Goal: Task Accomplishment & Management: Use online tool/utility

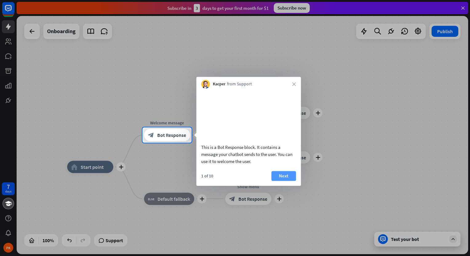
click at [286, 181] on button "Next" at bounding box center [283, 176] width 25 height 10
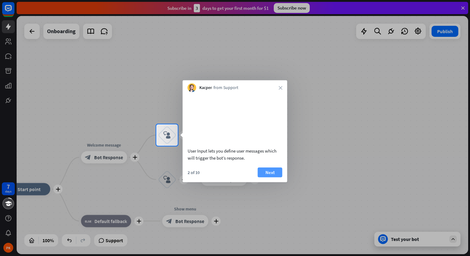
click at [275, 177] on button "Next" at bounding box center [270, 173] width 25 height 10
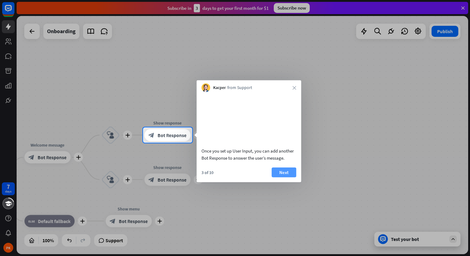
click at [285, 177] on button "Next" at bounding box center [283, 173] width 25 height 10
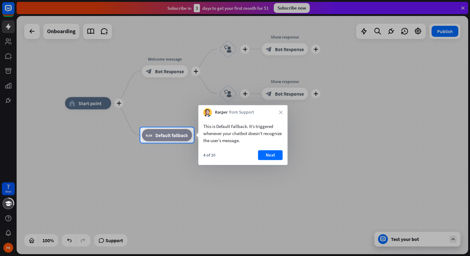
click at [274, 156] on button "Next" at bounding box center [270, 155] width 25 height 10
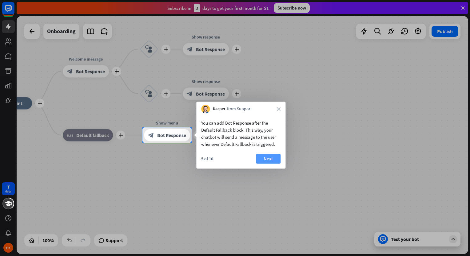
click at [269, 158] on button "Next" at bounding box center [268, 159] width 25 height 10
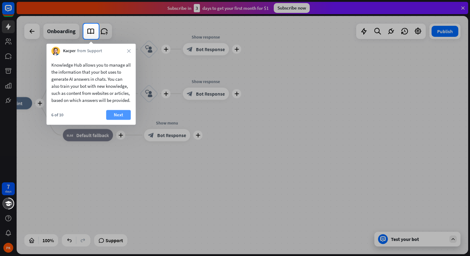
click at [124, 120] on button "Next" at bounding box center [118, 115] width 25 height 10
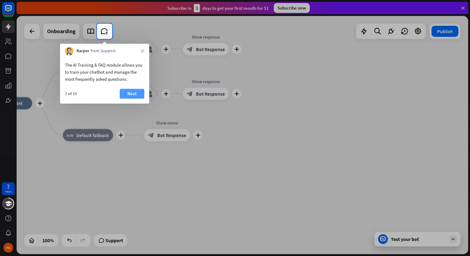
click at [134, 93] on button "Next" at bounding box center [132, 94] width 25 height 10
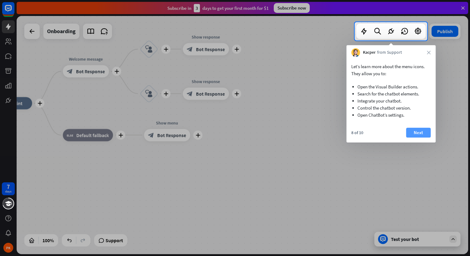
click at [411, 131] on button "Next" at bounding box center [418, 133] width 25 height 10
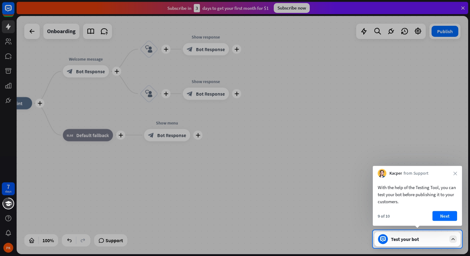
click at [448, 215] on button "Next" at bounding box center [444, 216] width 25 height 10
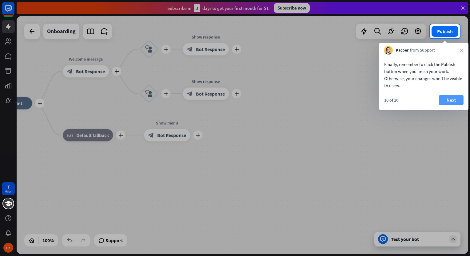
click at [452, 100] on button "Next" at bounding box center [451, 100] width 25 height 10
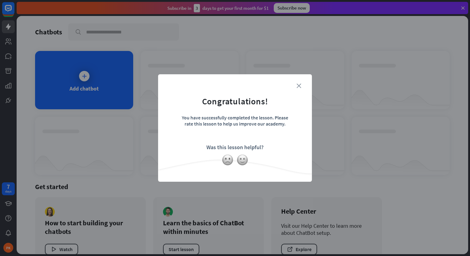
click at [300, 87] on icon "close" at bounding box center [298, 86] width 5 height 5
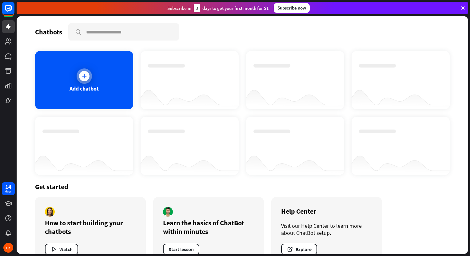
click at [80, 78] on div at bounding box center [84, 76] width 10 height 10
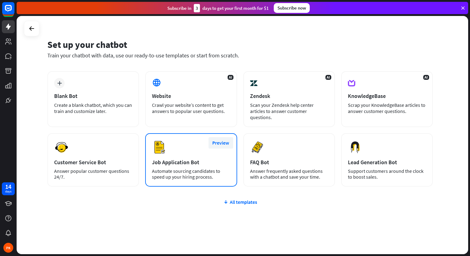
scroll to position [15, 0]
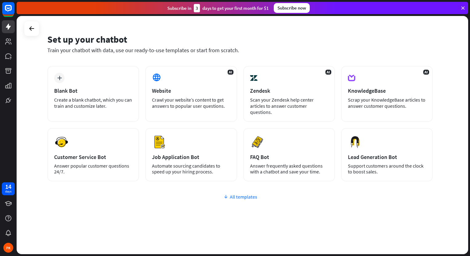
click at [244, 195] on div "All templates" at bounding box center [239, 197] width 385 height 6
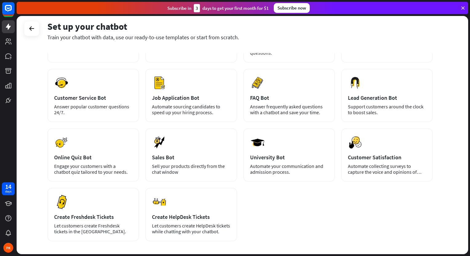
scroll to position [76, 0]
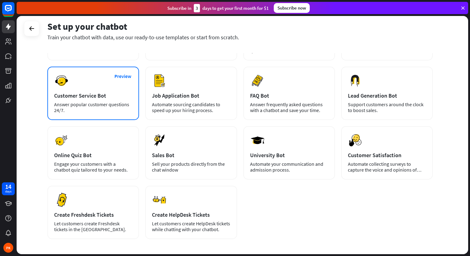
click at [89, 106] on div "Answer popular customer questions 24/7." at bounding box center [93, 108] width 78 height 12
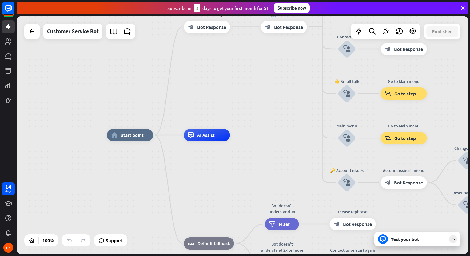
click at [451, 240] on icon at bounding box center [453, 240] width 6 height 6
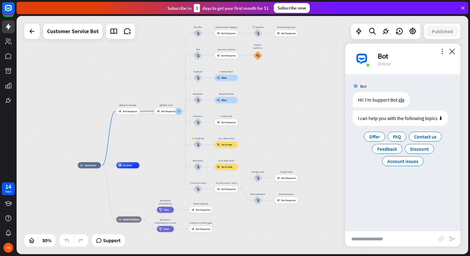
drag, startPoint x: 169, startPoint y: 199, endPoint x: 166, endPoint y: 157, distance: 41.9
click at [166, 157] on div "home_2 Start point Welcome message block_bot_response Bot Response 🔙 Main menu …" at bounding box center [242, 135] width 451 height 239
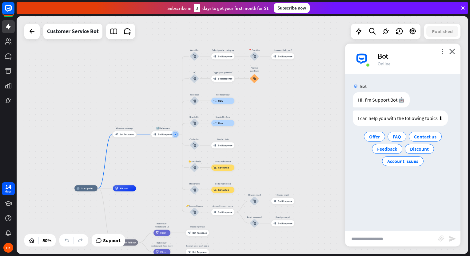
drag, startPoint x: 164, startPoint y: 159, endPoint x: 161, endPoint y: 182, distance: 23.3
click at [161, 182] on div "home_2 Start point Welcome message block_bot_response Bot Response 🔙 Main menu …" at bounding box center [242, 135] width 451 height 239
click at [194, 51] on div "Our offer" at bounding box center [194, 50] width 18 height 3
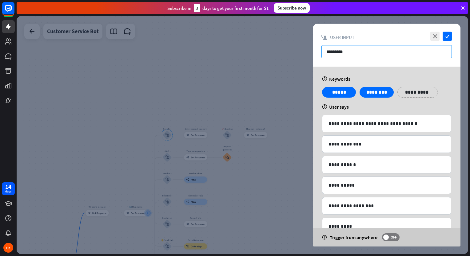
click at [348, 52] on input "*********" at bounding box center [386, 51] width 130 height 13
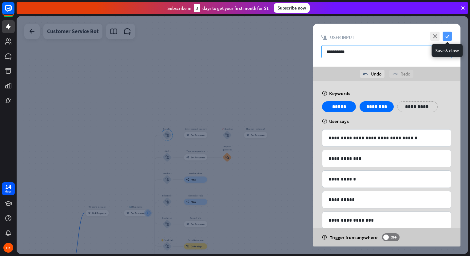
type input "**********"
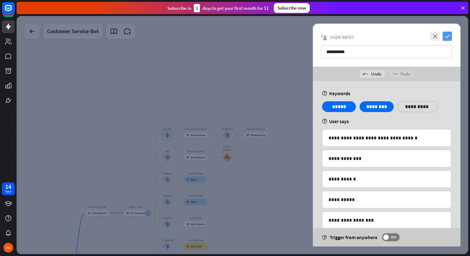
click at [449, 35] on icon "check" at bounding box center [446, 36] width 9 height 9
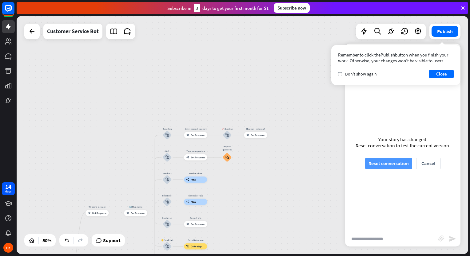
click at [395, 165] on button "Reset conversation" at bounding box center [388, 163] width 47 height 11
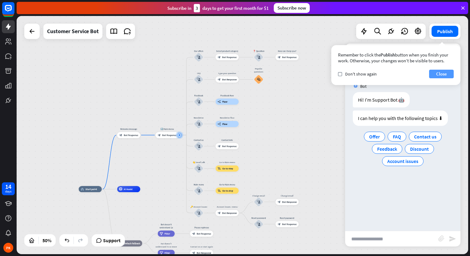
click at [444, 74] on button "Close" at bounding box center [441, 74] width 25 height 9
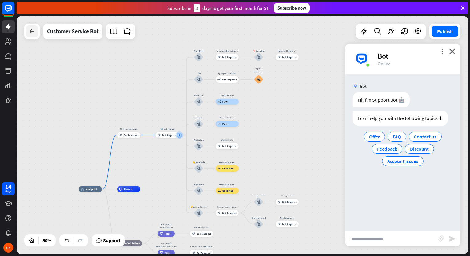
click at [26, 32] on div at bounding box center [32, 31] width 12 height 12
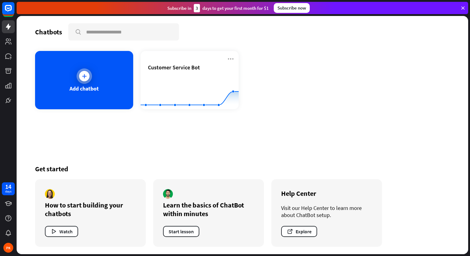
click at [93, 74] on div "Add chatbot" at bounding box center [84, 80] width 98 height 58
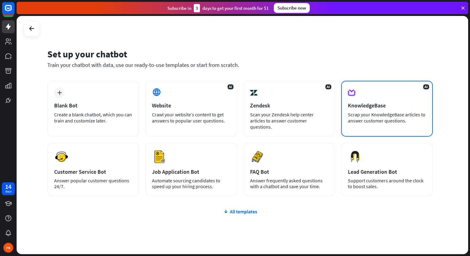
click at [348, 116] on div "Scrap your KnowledgeBase articles to answer customer questions." at bounding box center [387, 118] width 78 height 12
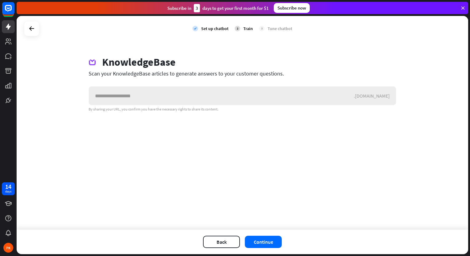
click at [150, 97] on input "text" at bounding box center [221, 96] width 265 height 18
click at [31, 26] on icon at bounding box center [31, 28] width 7 height 7
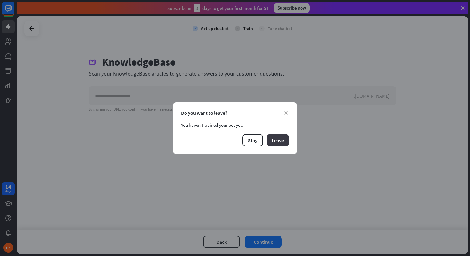
click at [274, 140] on button "Leave" at bounding box center [277, 140] width 22 height 12
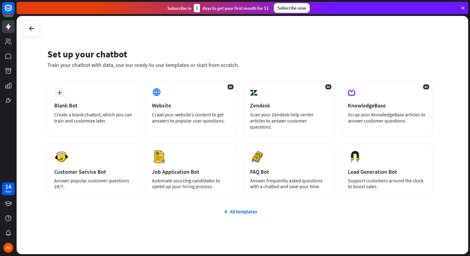
click at [247, 215] on div "plus Blank Bot Create a blank chatbot, which you can train and customize later.…" at bounding box center [239, 175] width 385 height 189
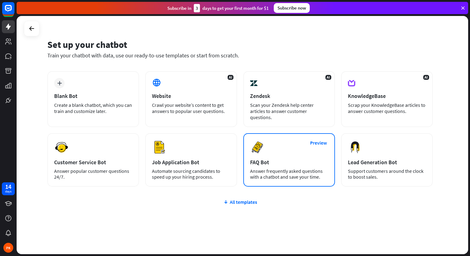
scroll to position [15, 0]
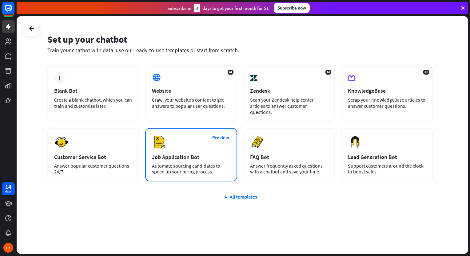
click at [195, 163] on div "Automate sourcing candidates to speed up your hiring process." at bounding box center [191, 169] width 78 height 12
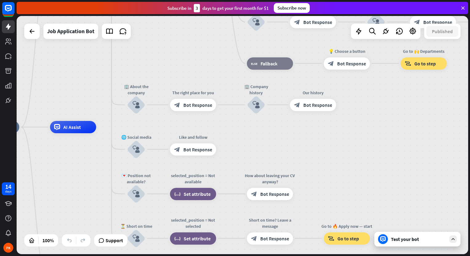
drag, startPoint x: 225, startPoint y: 168, endPoint x: 91, endPoint y: 160, distance: 133.6
click at [91, 160] on div "home_2 Start point Welcome message block_bot_response Bot Response ✨ Main menu …" at bounding box center [198, 246] width 451 height 239
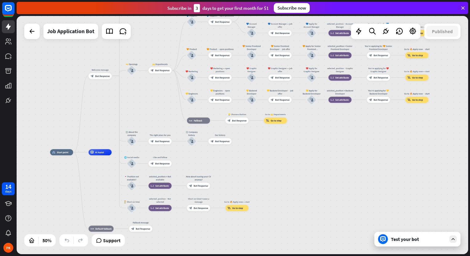
drag, startPoint x: 327, startPoint y: 158, endPoint x: 286, endPoint y: 173, distance: 44.0
click at [286, 173] on div "home_2 Start point Welcome message block_bot_response Bot Response ✨ Main menu …" at bounding box center [242, 135] width 451 height 239
click at [453, 239] on icon at bounding box center [453, 240] width 6 height 6
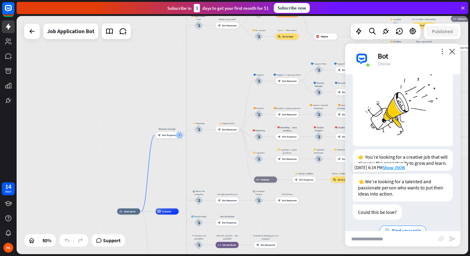
scroll to position [44, 0]
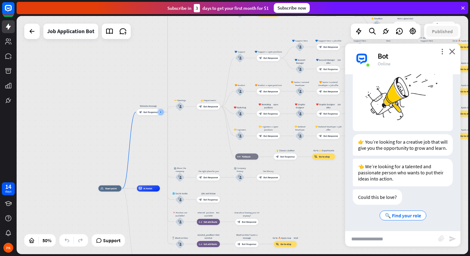
drag, startPoint x: 223, startPoint y: 170, endPoint x: 204, endPoint y: 147, distance: 29.7
click at [204, 147] on div "home_2 Start point Welcome message block_bot_response Bot Response ✨ Main menu …" at bounding box center [242, 135] width 451 height 239
click at [149, 110] on div "block_bot_response Bot Response" at bounding box center [148, 112] width 23 height 6
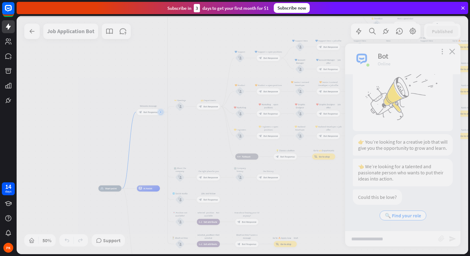
click at [150, 110] on div at bounding box center [242, 135] width 451 height 239
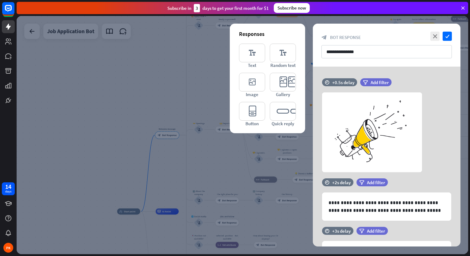
click at [447, 38] on icon "check" at bounding box center [446, 36] width 9 height 9
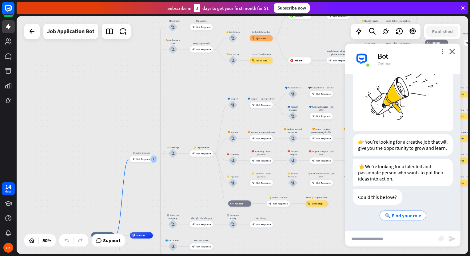
drag, startPoint x: 320, startPoint y: 204, endPoint x: 294, endPoint y: 228, distance: 35.2
click at [294, 228] on div "home_2 Start point Welcome message block_bot_response Bot Response ✨ Main menu …" at bounding box center [242, 135] width 451 height 239
click at [36, 31] on div at bounding box center [32, 31] width 12 height 12
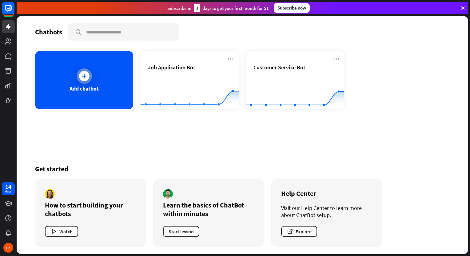
click at [82, 74] on icon at bounding box center [84, 76] width 6 height 6
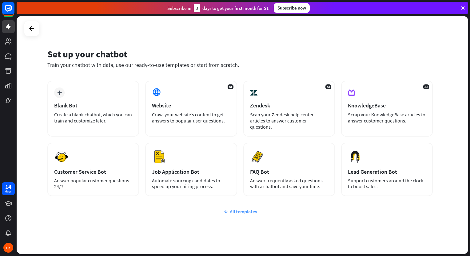
click at [244, 212] on div "All templates" at bounding box center [239, 212] width 385 height 6
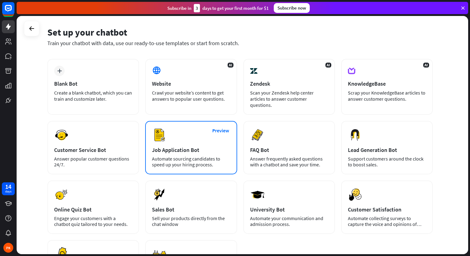
scroll to position [61, 0]
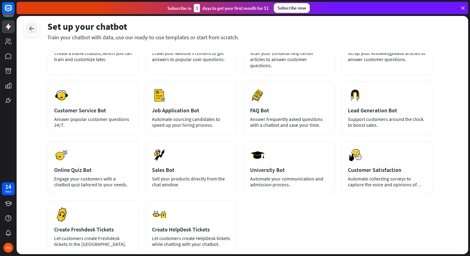
click at [34, 31] on icon at bounding box center [31, 28] width 7 height 7
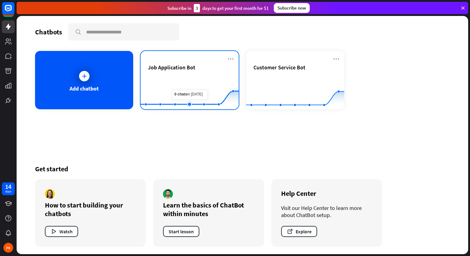
click at [196, 83] on rect at bounding box center [189, 94] width 98 height 38
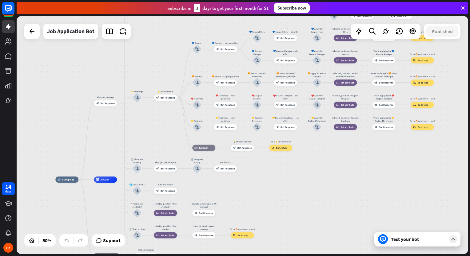
drag, startPoint x: 211, startPoint y: 126, endPoint x: 116, endPoint y: 152, distance: 98.4
click at [116, 152] on div "home_2 Start point Welcome message block_bot_response Bot Response ✨ Main menu …" at bounding box center [242, 135] width 451 height 239
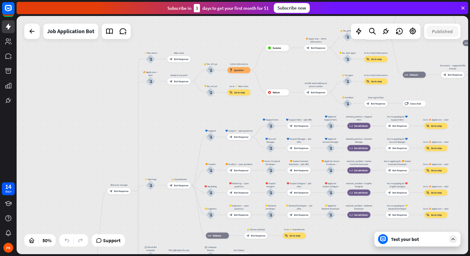
drag, startPoint x: 158, startPoint y: 126, endPoint x: 172, endPoint y: 214, distance: 88.9
click at [172, 214] on div "home_2 Start point Welcome message block_bot_response Bot Response ✨ Main menu …" at bounding box center [242, 135] width 451 height 239
click at [453, 241] on icon at bounding box center [453, 240] width 6 height 6
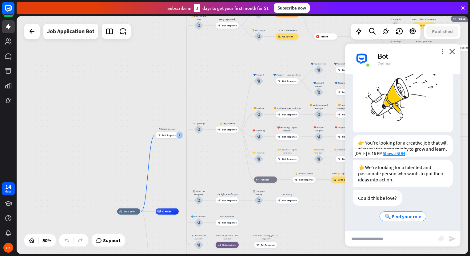
scroll to position [44, 0]
click at [177, 136] on div at bounding box center [180, 136] width 8 height 8
click at [159, 137] on div "block_bot_response Bot Response" at bounding box center [167, 135] width 23 height 6
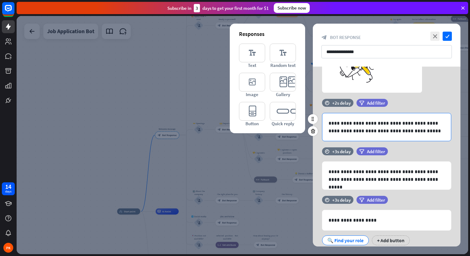
scroll to position [99, 0]
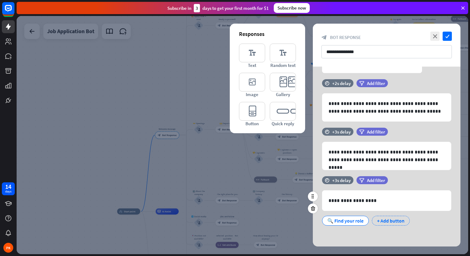
click at [392, 219] on div "+ Add button" at bounding box center [391, 221] width 38 height 10
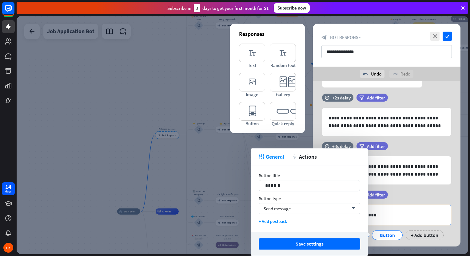
click at [381, 209] on div "**********" at bounding box center [386, 215] width 128 height 20
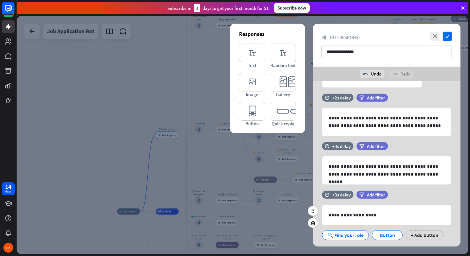
click at [402, 195] on div "filter Add filter" at bounding box center [387, 195] width 62 height 8
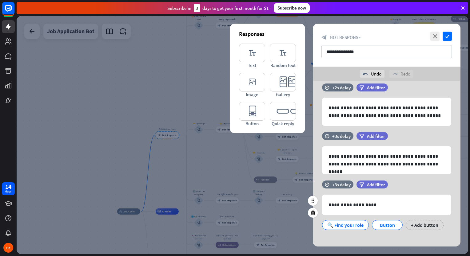
scroll to position [114, 0]
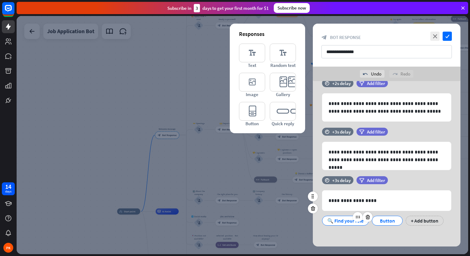
click at [349, 223] on div "🔍 Find your role" at bounding box center [345, 220] width 36 height 9
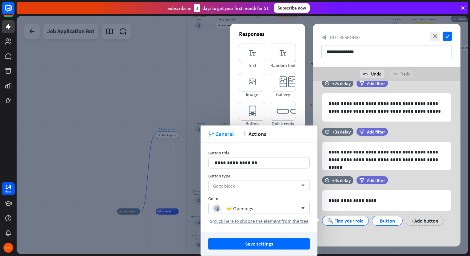
click at [265, 187] on div "Go to block arrow_down" at bounding box center [258, 185] width 101 height 11
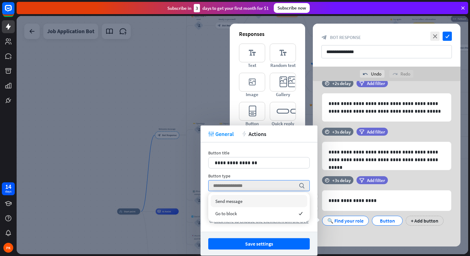
click at [391, 189] on div "filter Add filter" at bounding box center [387, 183] width 62 height 14
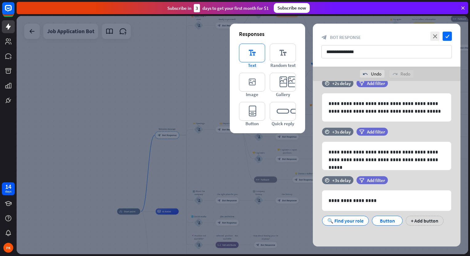
click at [251, 55] on icon "editor_text" at bounding box center [252, 53] width 26 height 19
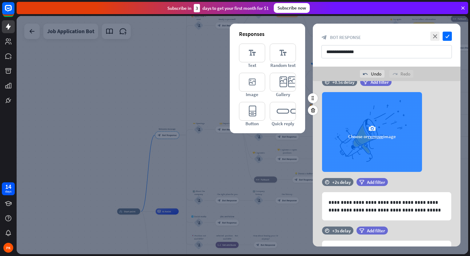
scroll to position [0, 0]
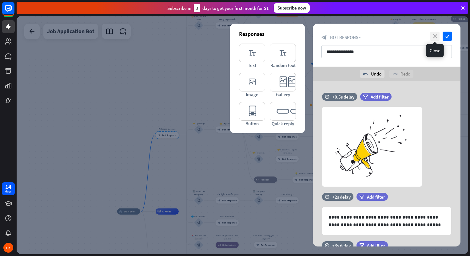
click at [435, 35] on icon "close" at bounding box center [434, 36] width 9 height 9
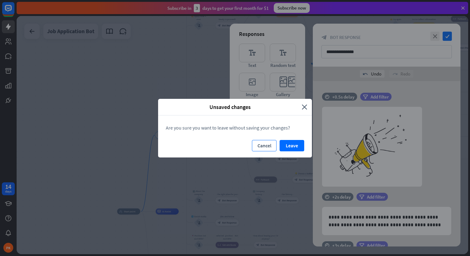
click at [268, 148] on button "Cancel" at bounding box center [264, 145] width 25 height 11
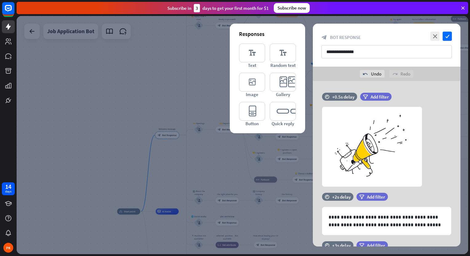
click at [218, 68] on div at bounding box center [242, 135] width 451 height 239
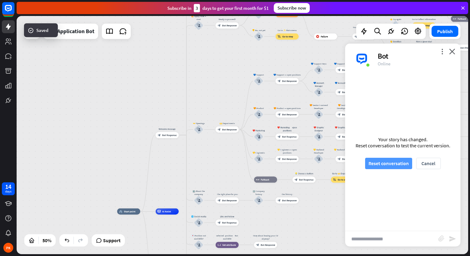
click at [388, 165] on button "Reset conversation" at bounding box center [388, 163] width 47 height 11
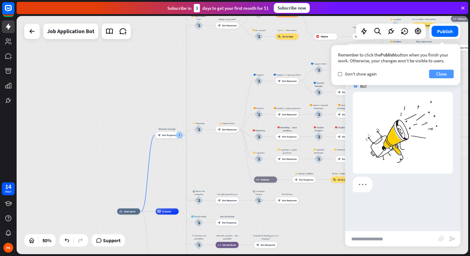
click at [450, 73] on button "Close" at bounding box center [441, 74] width 25 height 9
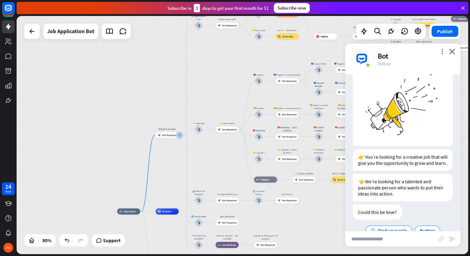
scroll to position [44, 0]
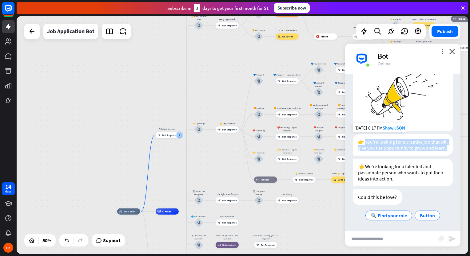
drag, startPoint x: 372, startPoint y: 146, endPoint x: 365, endPoint y: 137, distance: 11.3
click at [365, 137] on div "👉 You’re looking for a creative job that will give you the opportunity to grow …" at bounding box center [403, 145] width 100 height 22
click at [386, 148] on div "👉 You’re looking for a creative job that will give you the opportunity to grow …" at bounding box center [403, 145] width 100 height 22
click at [409, 144] on div "👉 You’re looking for a creative job that will give you the opportunity to grow …" at bounding box center [403, 145] width 100 height 22
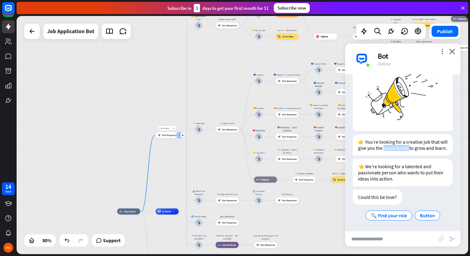
click at [162, 138] on div "Edit name more_horiz plus Welcome message block_bot_response Bot Response" at bounding box center [167, 135] width 23 height 6
click at [163, 134] on span "Bot Response" at bounding box center [169, 135] width 14 height 3
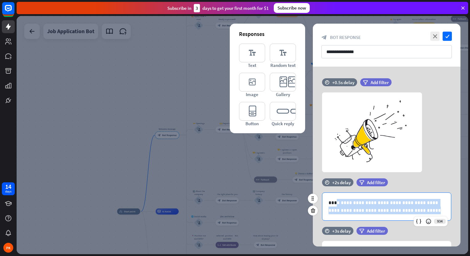
drag, startPoint x: 336, startPoint y: 202, endPoint x: 397, endPoint y: 214, distance: 62.5
click at [397, 214] on p "**********" at bounding box center [386, 206] width 116 height 15
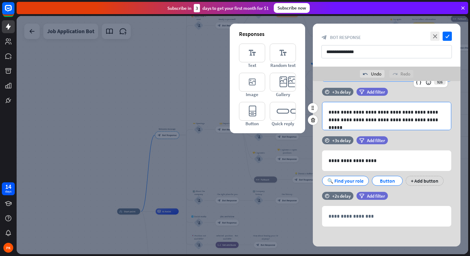
scroll to position [123, 0]
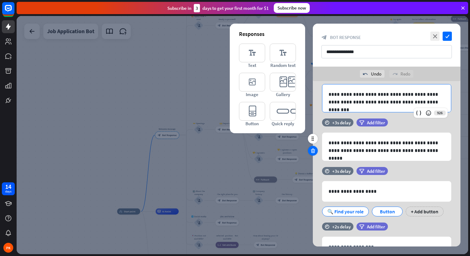
click at [310, 149] on icon at bounding box center [313, 151] width 6 height 6
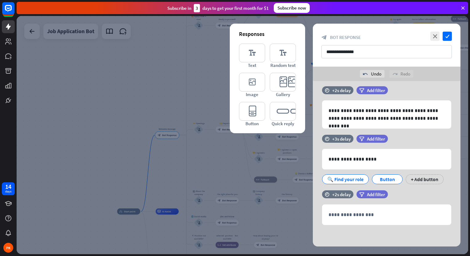
scroll to position [106, 0]
click at [310, 169] on icon at bounding box center [313, 168] width 6 height 6
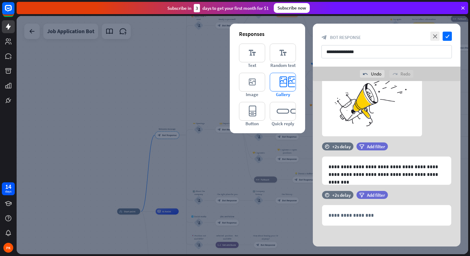
click at [277, 81] on icon "editor_card" at bounding box center [283, 82] width 26 height 19
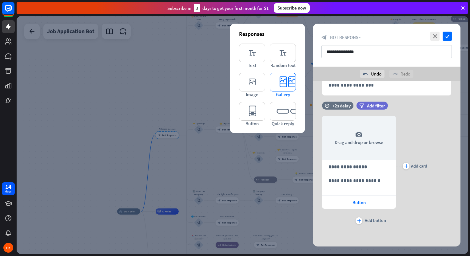
scroll to position [181, 0]
click at [312, 134] on icon at bounding box center [313, 134] width 6 height 6
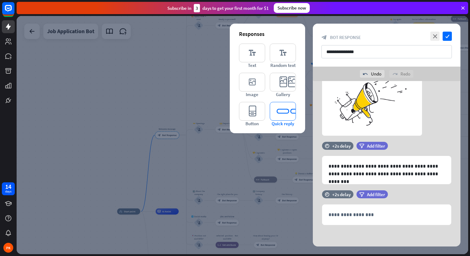
scroll to position [50, 0]
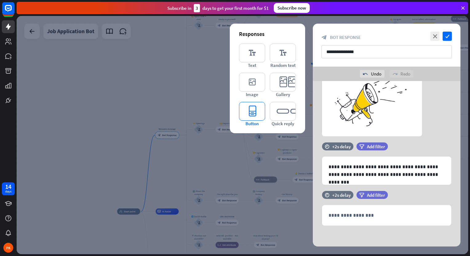
click at [253, 112] on icon "editor_button" at bounding box center [252, 111] width 26 height 19
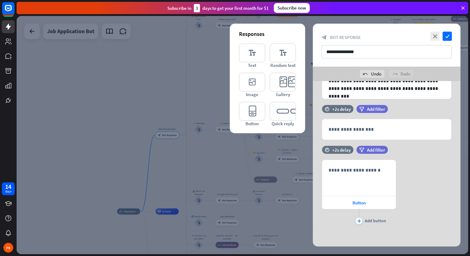
scroll to position [137, 0]
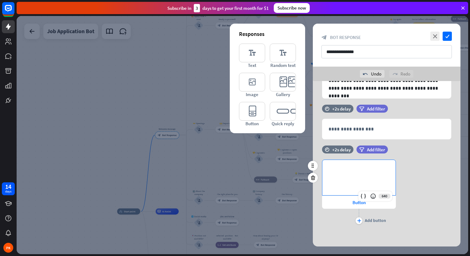
click at [355, 192] on div "**********" at bounding box center [358, 177] width 73 height 35
click at [310, 178] on div at bounding box center [313, 178] width 10 height 10
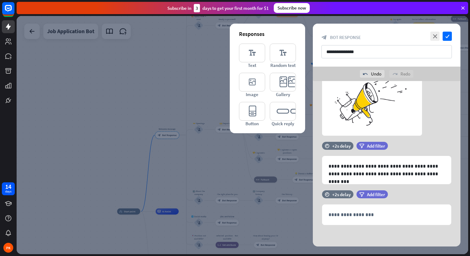
scroll to position [50, 0]
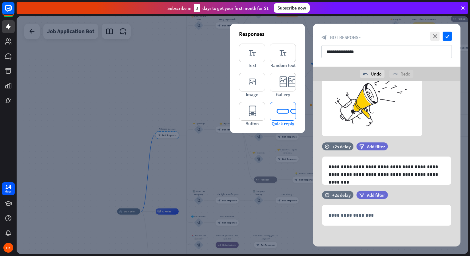
click at [281, 116] on icon "editor_quick_replies" at bounding box center [283, 111] width 26 height 19
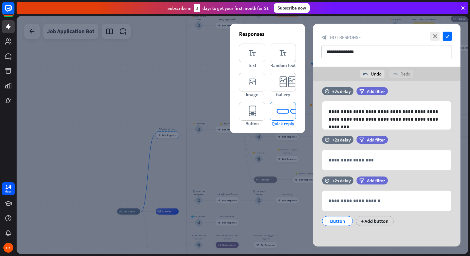
scroll to position [106, 0]
click at [312, 208] on icon at bounding box center [313, 209] width 6 height 6
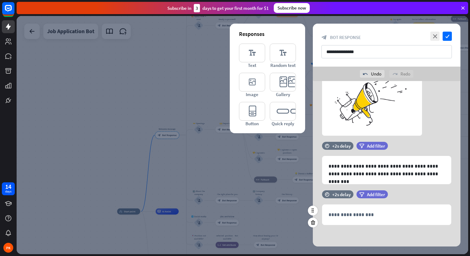
scroll to position [50, 0]
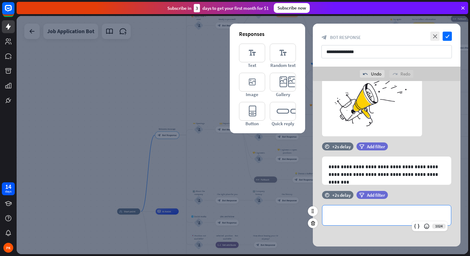
click at [339, 215] on p "**********" at bounding box center [386, 216] width 116 height 8
click at [310, 223] on icon at bounding box center [313, 224] width 6 height 6
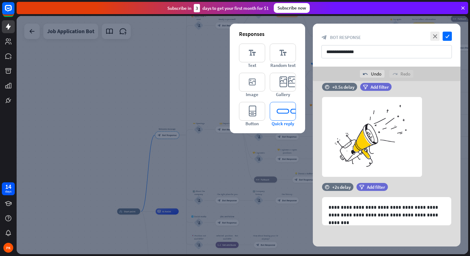
click at [281, 115] on icon "editor_quick_replies" at bounding box center [283, 111] width 26 height 19
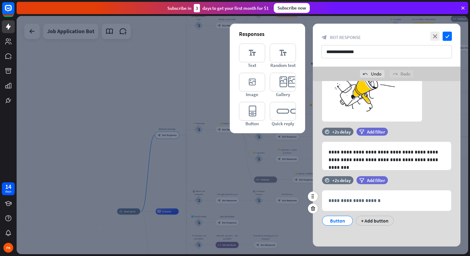
scroll to position [65, 0]
click at [357, 200] on p "**********" at bounding box center [386, 201] width 116 height 8
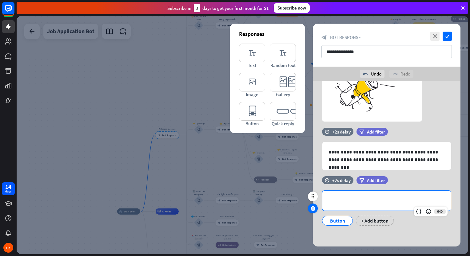
click at [311, 207] on icon at bounding box center [313, 209] width 6 height 6
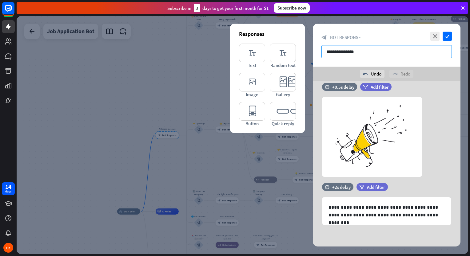
click at [389, 49] on input "**********" at bounding box center [386, 51] width 130 height 13
click at [446, 36] on icon "check" at bounding box center [446, 36] width 9 height 9
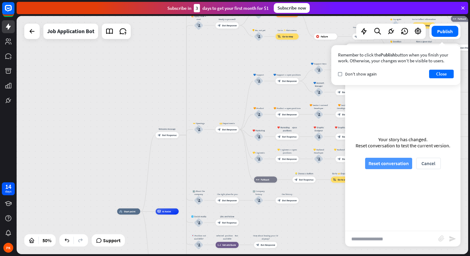
click at [389, 164] on button "Reset conversation" at bounding box center [388, 163] width 47 height 11
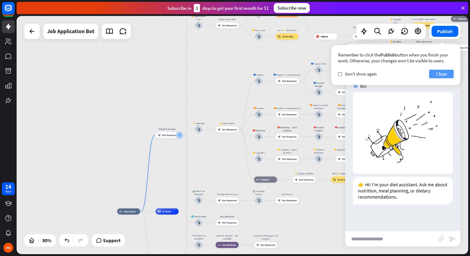
click at [441, 73] on button "Close" at bounding box center [441, 74] width 25 height 9
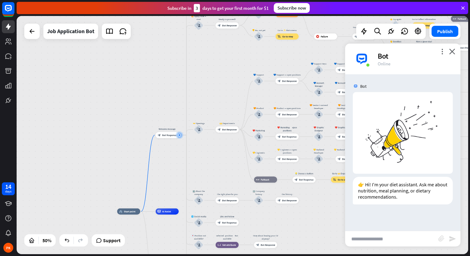
click at [378, 236] on input "text" at bounding box center [391, 238] width 93 height 15
type input "**"
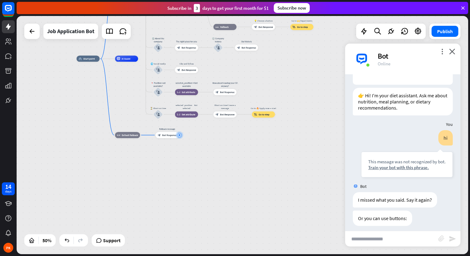
scroll to position [106, 0]
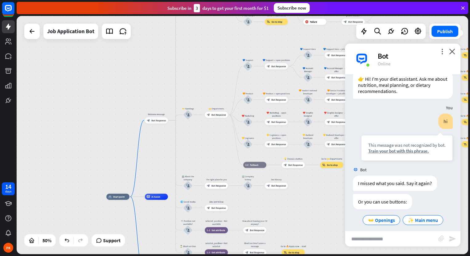
drag, startPoint x: 212, startPoint y: 72, endPoint x: 180, endPoint y: 180, distance: 113.7
click at [244, 206] on div "home_2 Start point Welcome message block_bot_response Bot Response ✨ Main menu …" at bounding box center [219, 256] width 226 height 119
click at [156, 121] on span "Bot Response" at bounding box center [159, 120] width 14 height 3
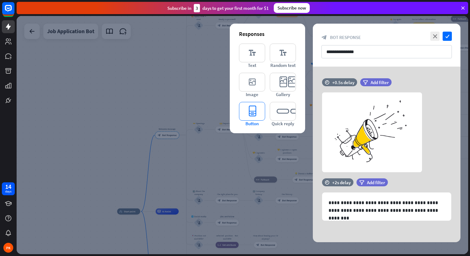
click at [251, 107] on icon "editor_button" at bounding box center [252, 111] width 26 height 19
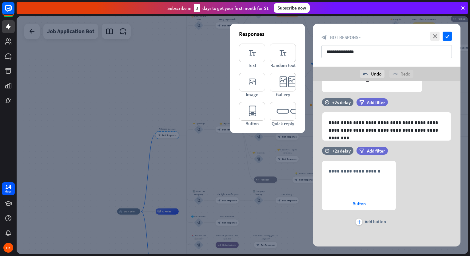
scroll to position [96, 0]
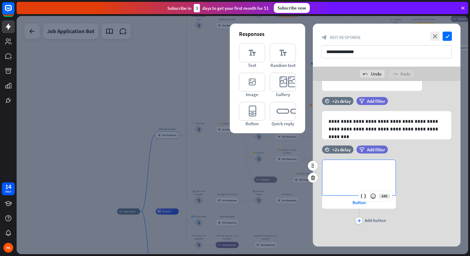
click at [340, 175] on div "**********" at bounding box center [358, 177] width 73 height 35
click at [342, 167] on p "**********" at bounding box center [358, 170] width 61 height 8
click at [374, 193] on icon at bounding box center [373, 196] width 6 height 6
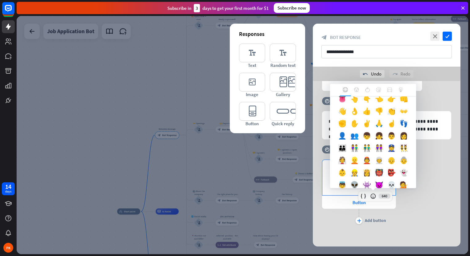
scroll to position [215, 0]
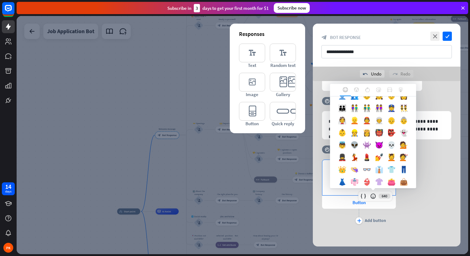
click at [348, 104] on div "👤" at bounding box center [342, 97] width 12 height 12
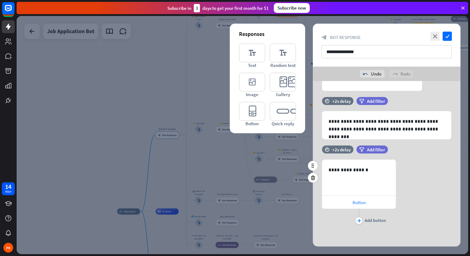
click at [354, 200] on span "Button" at bounding box center [358, 203] width 13 height 6
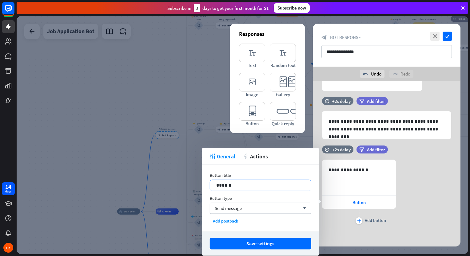
click at [266, 187] on p "******" at bounding box center [260, 186] width 89 height 8
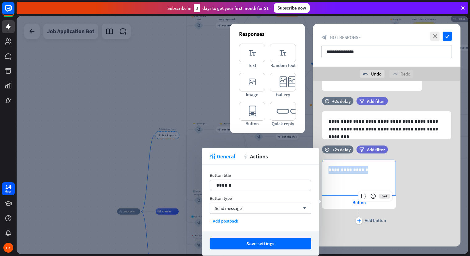
drag, startPoint x: 370, startPoint y: 170, endPoint x: 328, endPoint y: 172, distance: 41.8
click at [328, 172] on p "**********" at bounding box center [358, 170] width 61 height 8
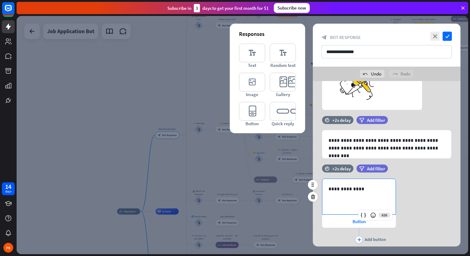
scroll to position [96, 0]
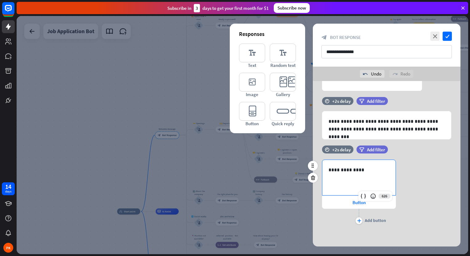
click at [361, 200] on div "626" at bounding box center [375, 196] width 34 height 10
click at [359, 201] on span "Button" at bounding box center [358, 203] width 13 height 6
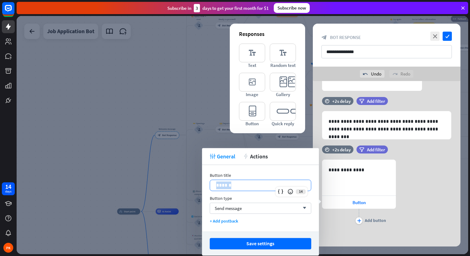
drag, startPoint x: 240, startPoint y: 183, endPoint x: 209, endPoint y: 184, distance: 31.7
click at [209, 184] on div "Button title 14 ****** Button type Send message arrow_down + Add postback" at bounding box center [260, 198] width 117 height 67
click at [262, 203] on div "Send message arrow_down" at bounding box center [260, 208] width 101 height 11
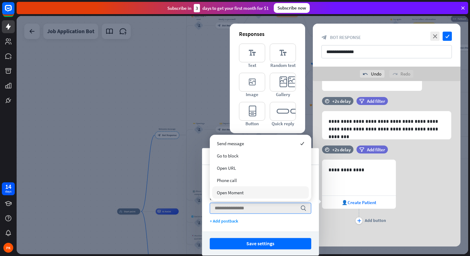
click at [247, 195] on div "Open Moment" at bounding box center [260, 193] width 97 height 12
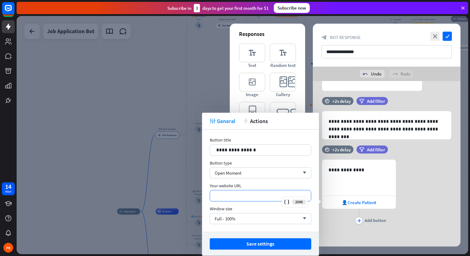
click at [252, 195] on p "*********" at bounding box center [260, 196] width 89 height 8
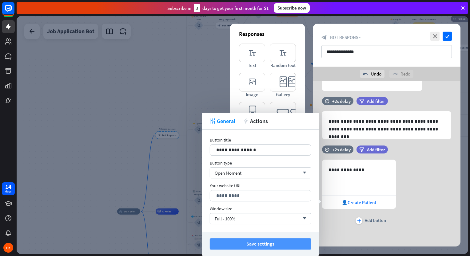
click at [253, 244] on button "Save settings" at bounding box center [260, 244] width 101 height 11
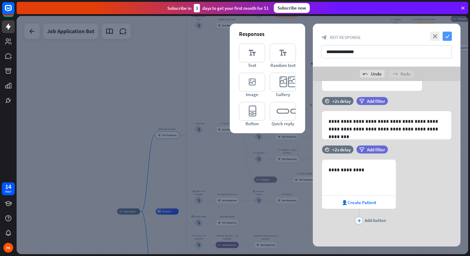
click at [446, 36] on icon "check" at bounding box center [446, 36] width 9 height 9
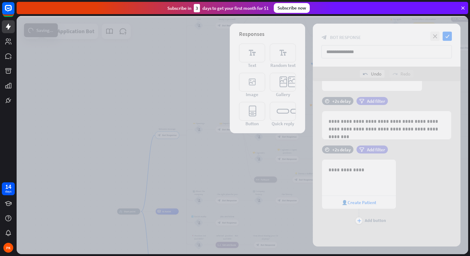
scroll to position [102, 0]
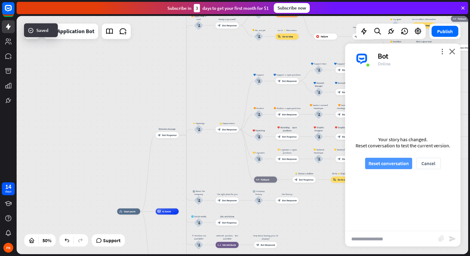
click at [389, 164] on button "Reset conversation" at bounding box center [388, 163] width 47 height 11
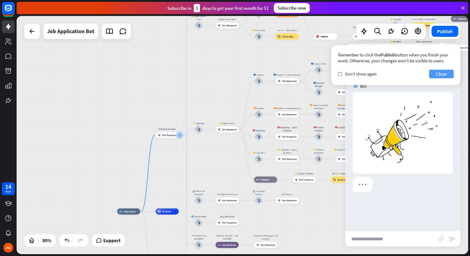
click at [443, 75] on button "Close" at bounding box center [441, 74] width 25 height 9
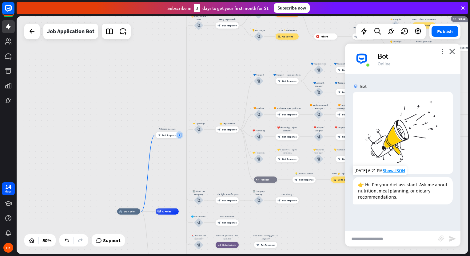
click at [388, 190] on div "👉 Hi! I'm your diet assistant. Ask me about nutrition, meal planning, or dietar…" at bounding box center [403, 191] width 100 height 28
click at [171, 136] on span "Bot Response" at bounding box center [169, 135] width 14 height 3
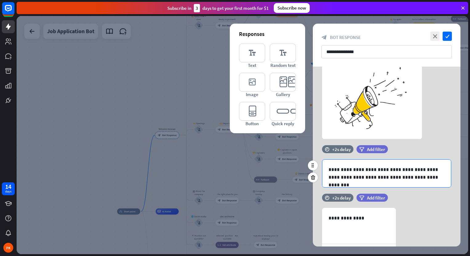
scroll to position [81, 0]
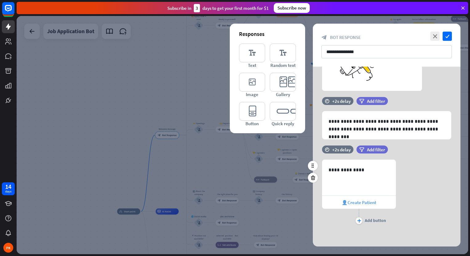
click at [359, 202] on span "👤Create Patient" at bounding box center [358, 203] width 34 height 6
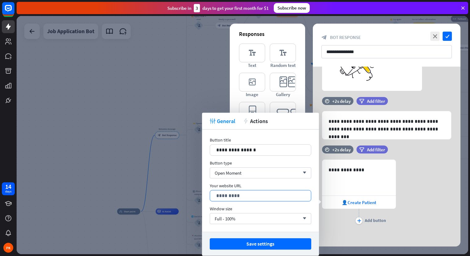
click at [250, 194] on p "*********" at bounding box center [260, 196] width 89 height 8
click at [250, 172] on div "Open Moment arrow_down" at bounding box center [260, 173] width 101 height 11
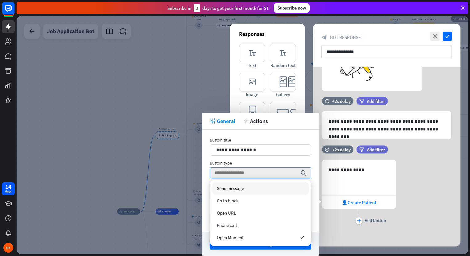
click at [248, 186] on div "Send message" at bounding box center [260, 189] width 97 height 12
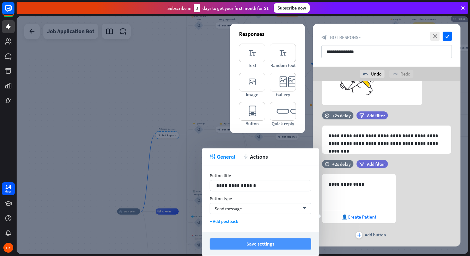
click at [254, 242] on button "Save settings" at bounding box center [260, 244] width 101 height 11
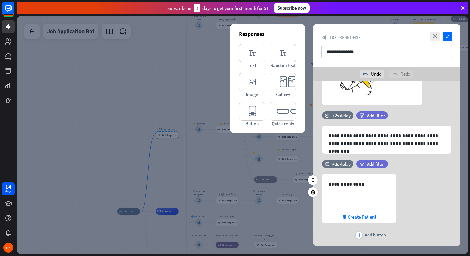
click at [407, 181] on div "**********" at bounding box center [387, 207] width 148 height 66
click at [448, 38] on icon "check" at bounding box center [446, 36] width 9 height 9
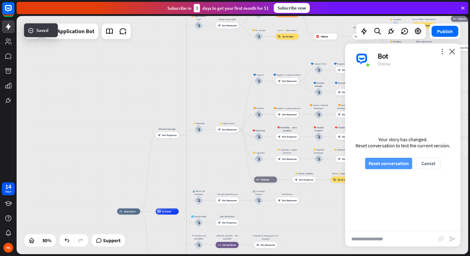
click at [379, 168] on button "Reset conversation" at bounding box center [388, 163] width 47 height 11
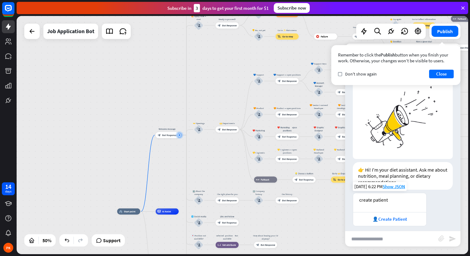
scroll to position [15, 0]
drag, startPoint x: 387, startPoint y: 194, endPoint x: 355, endPoint y: 197, distance: 31.5
click at [355, 197] on div "create patient" at bounding box center [389, 202] width 73 height 19
drag, startPoint x: 355, startPoint y: 197, endPoint x: 395, endPoint y: 218, distance: 44.8
click at [395, 218] on div "👤Create Patient" at bounding box center [389, 219] width 73 height 14
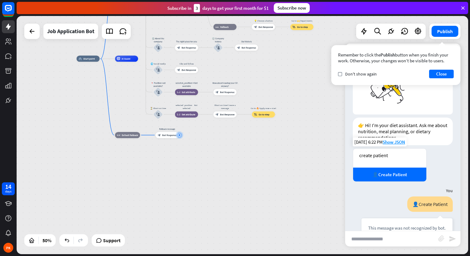
scroll to position [50, 0]
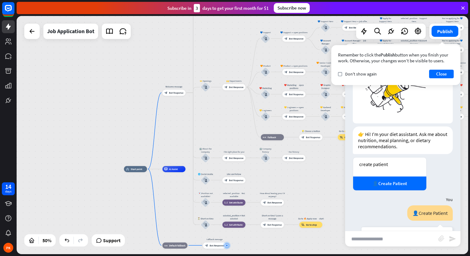
drag, startPoint x: 256, startPoint y: 62, endPoint x: 304, endPoint y: 172, distance: 120.1
click at [304, 172] on div "home_2 Start point Welcome message block_bot_response Bot Response ✨ Main menu …" at bounding box center [237, 228] width 226 height 119
click at [177, 94] on span "Bot Response" at bounding box center [176, 92] width 14 height 3
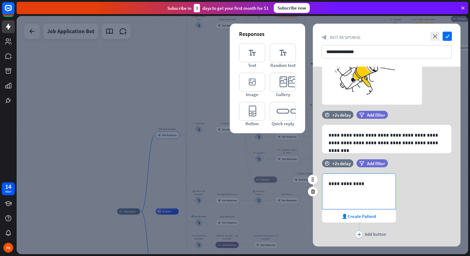
scroll to position [81, 0]
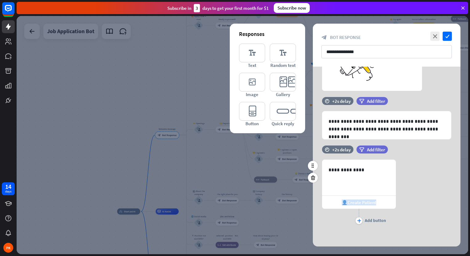
drag, startPoint x: 380, startPoint y: 199, endPoint x: 342, endPoint y: 202, distance: 38.3
click at [342, 202] on div "👤Create Patient" at bounding box center [359, 202] width 74 height 13
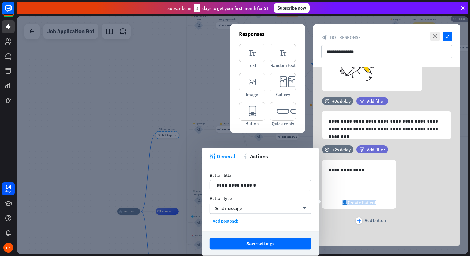
copy span "👤Create Patient"
click at [445, 150] on div "time +2s delay filter Add filter" at bounding box center [387, 153] width 148 height 14
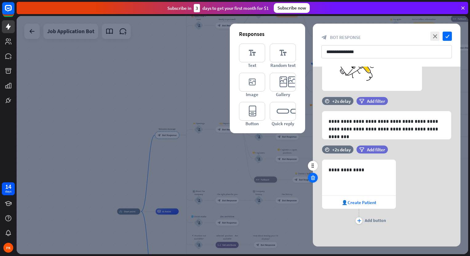
click at [312, 176] on icon at bounding box center [313, 178] width 6 height 6
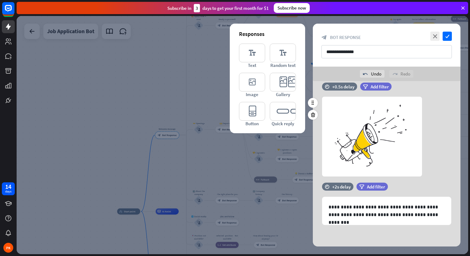
scroll to position [10, 0]
click at [258, 109] on icon "editor_button" at bounding box center [252, 111] width 26 height 19
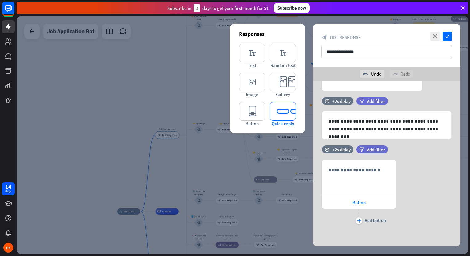
click at [279, 113] on icon "editor_quick_replies" at bounding box center [283, 111] width 26 height 19
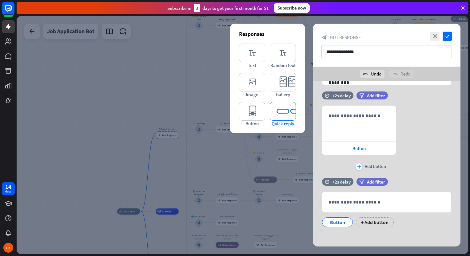
scroll to position [152, 0]
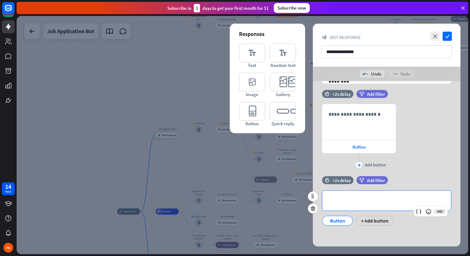
click at [349, 202] on p "**********" at bounding box center [386, 201] width 116 height 8
click at [337, 220] on div "Button" at bounding box center [337, 220] width 20 height 9
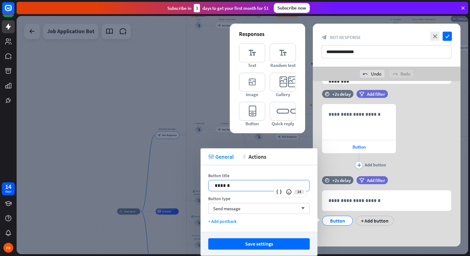
click at [263, 183] on p "******" at bounding box center [259, 186] width 89 height 8
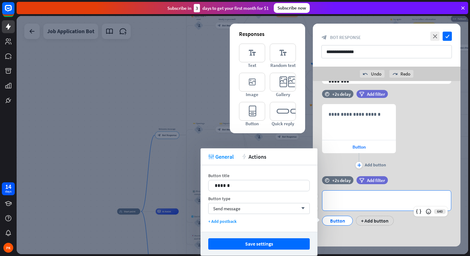
click at [349, 191] on div "**********" at bounding box center [386, 201] width 128 height 20
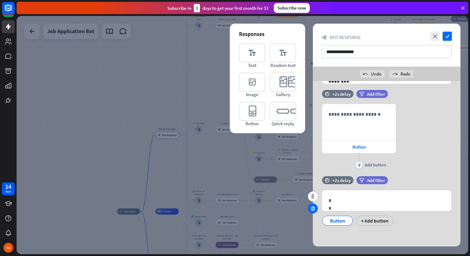
click at [311, 206] on icon at bounding box center [313, 209] width 6 height 6
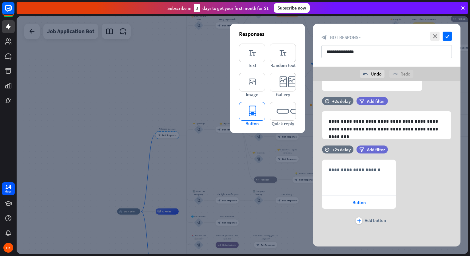
click at [255, 111] on icon "editor_button" at bounding box center [252, 111] width 26 height 19
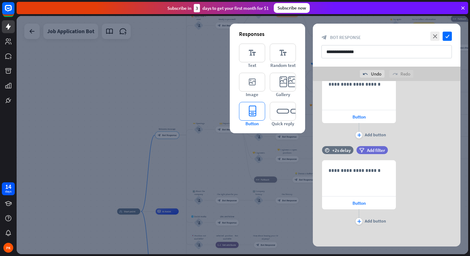
scroll to position [182, 0]
click at [353, 202] on span "Button" at bounding box center [358, 203] width 13 height 6
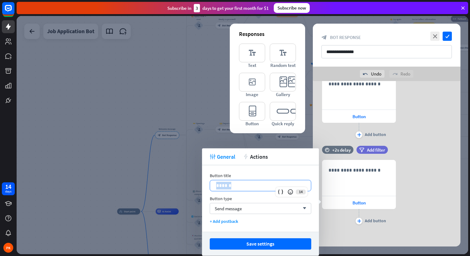
drag, startPoint x: 236, startPoint y: 185, endPoint x: 212, endPoint y: 186, distance: 24.3
click at [212, 186] on div "******" at bounding box center [260, 185] width 101 height 11
click at [253, 196] on div "Button type" at bounding box center [260, 199] width 101 height 6
click at [253, 211] on div "Send message arrow_down" at bounding box center [260, 208] width 101 height 11
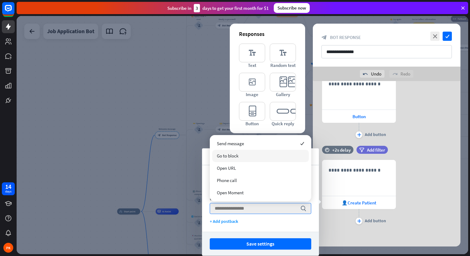
click at [253, 151] on div "Go to block" at bounding box center [260, 156] width 97 height 12
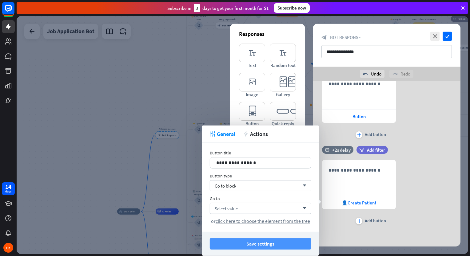
click at [265, 243] on button "Save settings" at bounding box center [260, 244] width 101 height 11
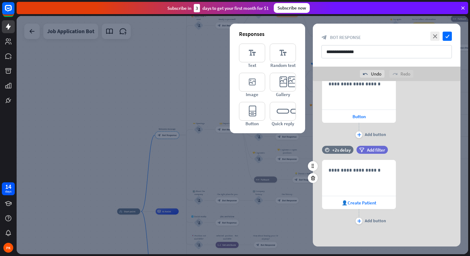
click at [427, 152] on div "time +2s delay filter Add filter" at bounding box center [387, 153] width 148 height 14
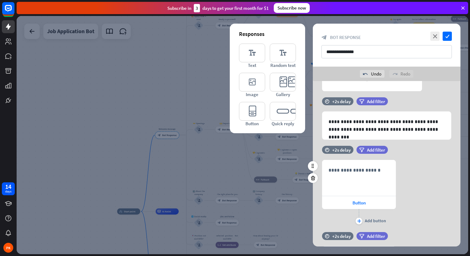
scroll to position [90, 0]
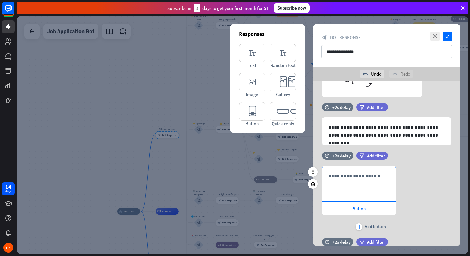
click at [331, 192] on div "**********" at bounding box center [358, 183] width 73 height 35
click at [312, 183] on icon at bounding box center [313, 184] width 6 height 6
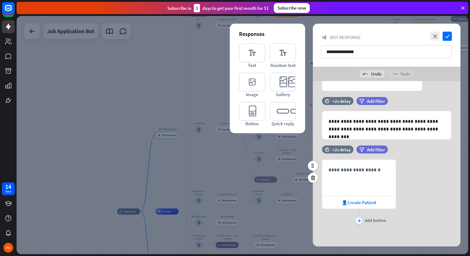
click at [408, 197] on div "**********" at bounding box center [387, 193] width 148 height 66
click at [360, 221] on icon "plus" at bounding box center [359, 221] width 4 height 4
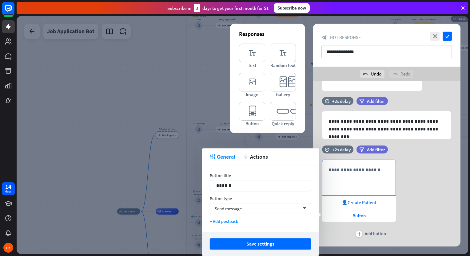
scroll to position [109, 0]
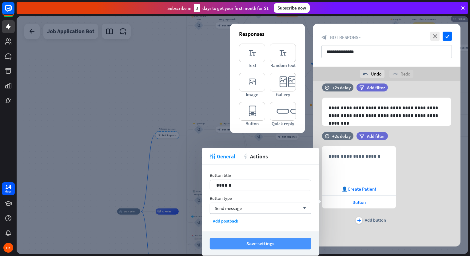
click at [279, 244] on button "Save settings" at bounding box center [260, 243] width 101 height 11
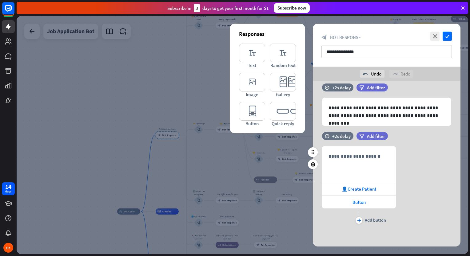
click at [446, 178] on div "**********" at bounding box center [387, 185] width 148 height 79
click at [420, 145] on div "time +2s delay filter Add filter" at bounding box center [387, 139] width 148 height 14
click at [277, 109] on icon "editor_quick_replies" at bounding box center [283, 111] width 26 height 19
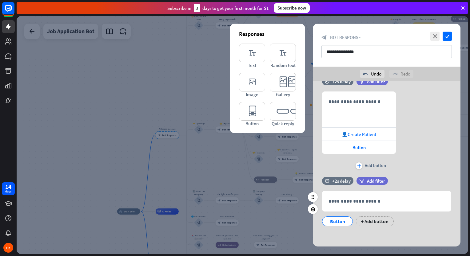
scroll to position [165, 0]
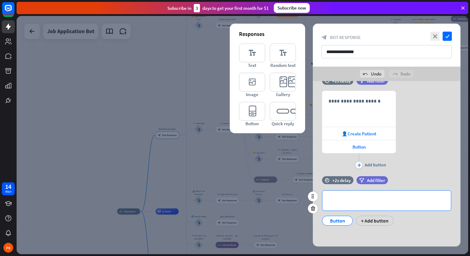
click at [347, 206] on div "**********" at bounding box center [386, 201] width 128 height 20
click at [341, 219] on div "Button" at bounding box center [337, 220] width 20 height 9
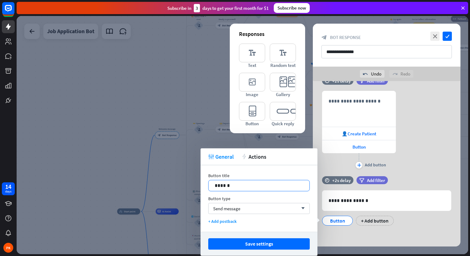
click at [266, 185] on p "******" at bounding box center [259, 186] width 89 height 8
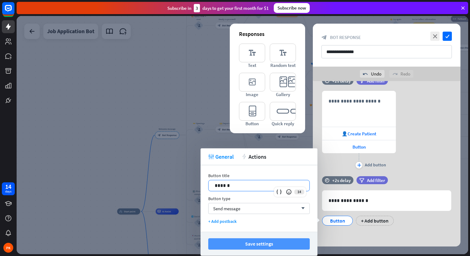
click at [259, 244] on button "Save settings" at bounding box center [258, 244] width 101 height 11
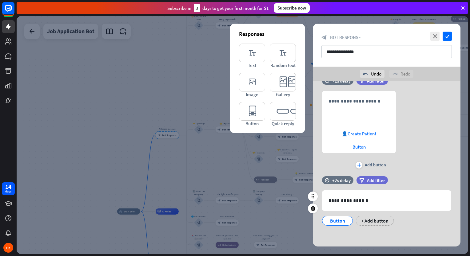
click at [404, 226] on div "**********" at bounding box center [387, 204] width 148 height 56
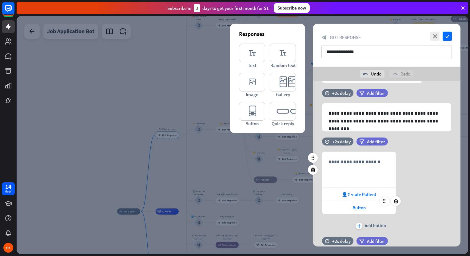
scroll to position [103, 0]
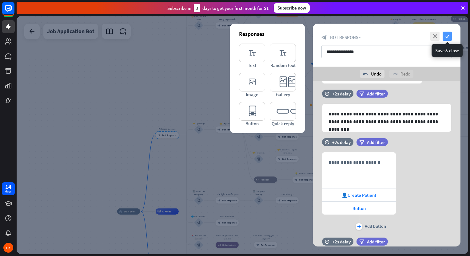
click at [449, 34] on icon "check" at bounding box center [446, 36] width 9 height 9
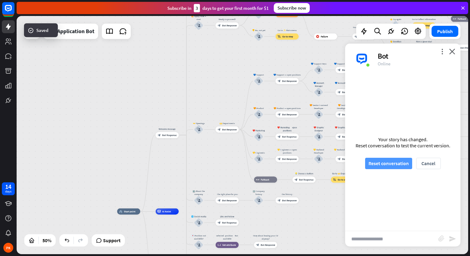
click at [402, 165] on button "Reset conversation" at bounding box center [388, 163] width 47 height 11
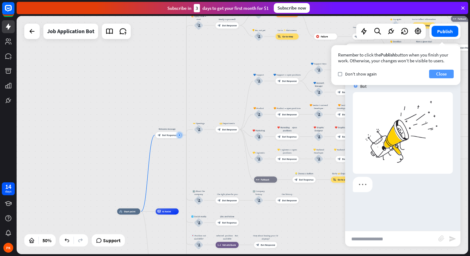
click at [438, 75] on button "Close" at bounding box center [441, 74] width 25 height 9
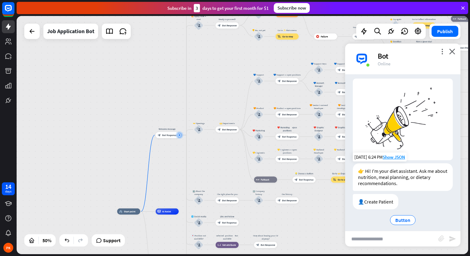
scroll to position [14, 0]
click at [385, 196] on div "👤Create Patient" at bounding box center [375, 201] width 45 height 15
click at [379, 202] on div "👤Create Patient" at bounding box center [375, 201] width 45 height 15
click at [365, 201] on div "👤Create Patient" at bounding box center [375, 201] width 45 height 15
drag, startPoint x: 365, startPoint y: 198, endPoint x: 395, endPoint y: 199, distance: 29.5
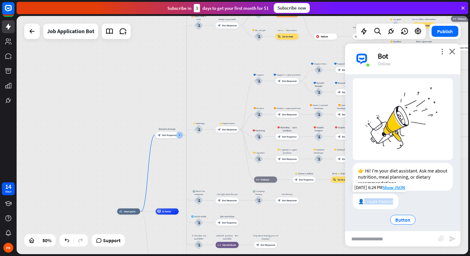
click at [395, 199] on div "👤Create Patient" at bounding box center [375, 201] width 45 height 15
drag, startPoint x: 395, startPoint y: 199, endPoint x: 420, endPoint y: 196, distance: 25.6
click at [420, 196] on div "👤Create Patient Button" at bounding box center [403, 210] width 100 height 32
click at [163, 138] on div "Edit name more_horiz plus block_bot_response Bot Response" at bounding box center [167, 135] width 23 height 6
click at [167, 135] on span "Bot Response" at bounding box center [169, 135] width 14 height 3
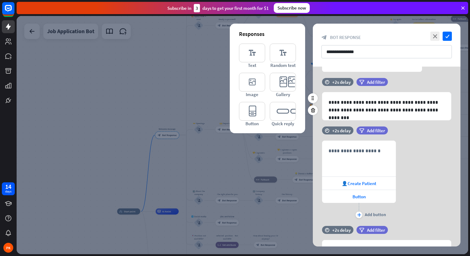
scroll to position [123, 0]
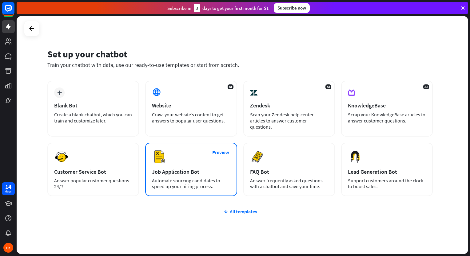
click at [180, 164] on div "Preview Job Application Bot Automate sourcing candidates to speed up your hirin…" at bounding box center [191, 169] width 92 height 53
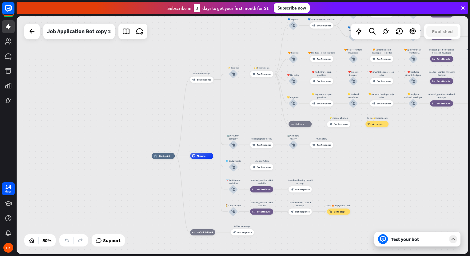
click at [452, 239] on icon at bounding box center [453, 240] width 6 height 6
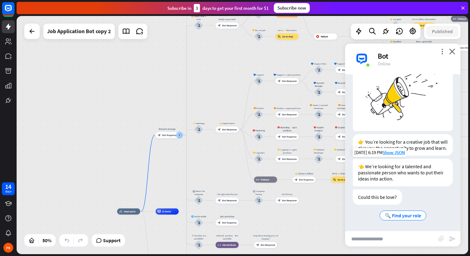
scroll to position [45, 0]
click at [172, 136] on span "Bot Response" at bounding box center [169, 135] width 14 height 3
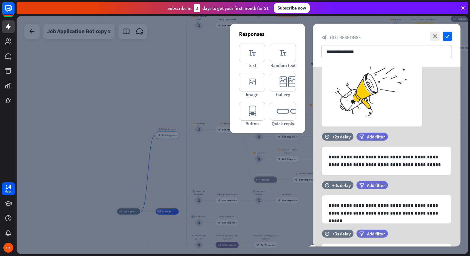
scroll to position [99, 0]
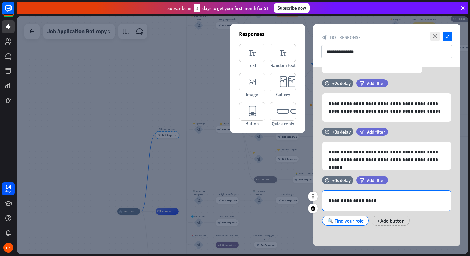
click at [346, 196] on div "**********" at bounding box center [386, 201] width 128 height 20
click at [338, 200] on p "**********" at bounding box center [386, 201] width 116 height 8
click at [333, 200] on p "**********" at bounding box center [386, 201] width 116 height 8
click at [328, 200] on p "**********" at bounding box center [386, 201] width 116 height 8
click at [426, 212] on icon at bounding box center [428, 212] width 6 height 6
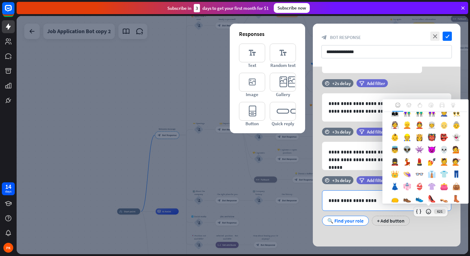
scroll to position [207, 0]
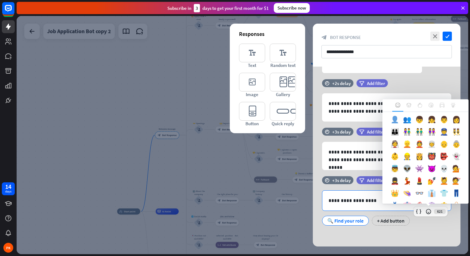
click at [401, 127] on div "👤" at bounding box center [394, 121] width 12 height 12
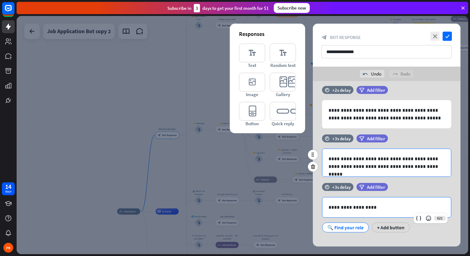
scroll to position [114, 0]
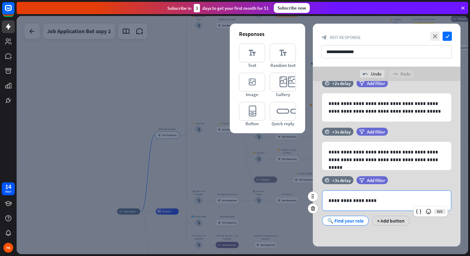
click at [350, 221] on div "🔍 Find your role" at bounding box center [345, 220] width 36 height 9
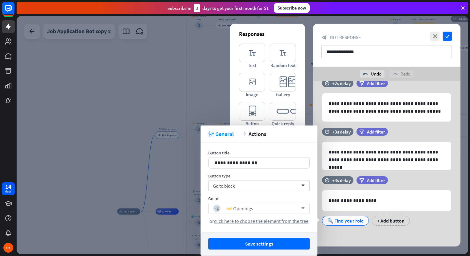
click at [300, 208] on icon "arrow_down" at bounding box center [301, 209] width 7 height 4
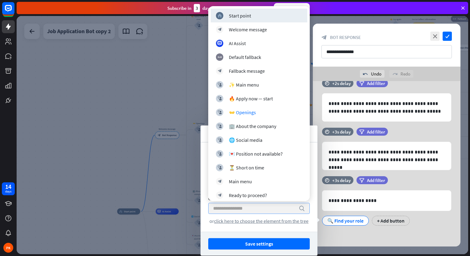
click at [300, 208] on icon "search" at bounding box center [301, 209] width 6 height 6
click at [315, 39] on div "**********" at bounding box center [387, 45] width 148 height 43
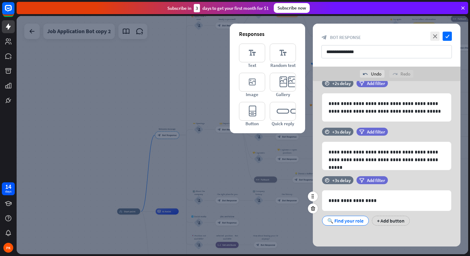
click at [334, 219] on div "🔍 Find your role" at bounding box center [345, 220] width 36 height 9
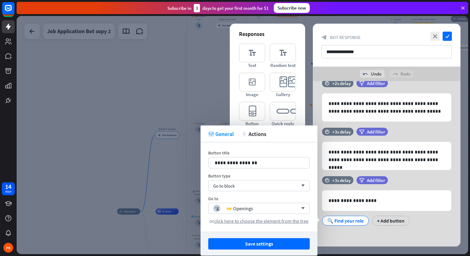
click at [334, 219] on div "🔍 Find your role" at bounding box center [345, 220] width 36 height 9
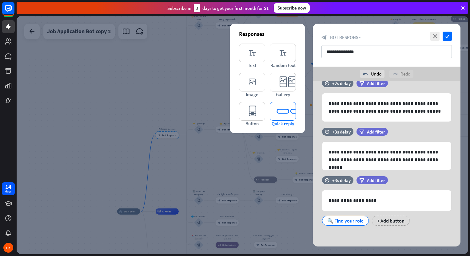
click at [284, 118] on icon "editor_quick_replies" at bounding box center [283, 111] width 26 height 19
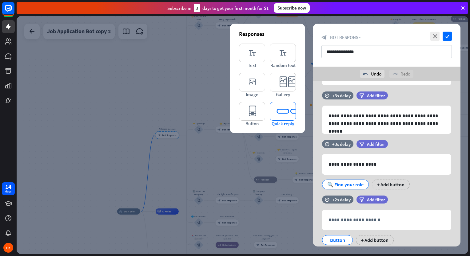
scroll to position [169, 0]
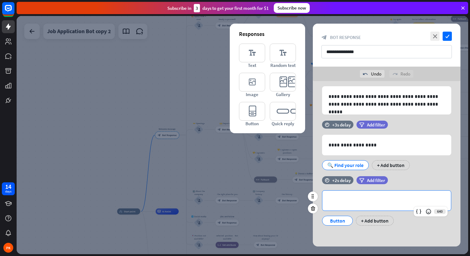
click at [344, 200] on p "**********" at bounding box center [386, 201] width 116 height 8
click at [434, 34] on icon "close" at bounding box center [434, 36] width 9 height 9
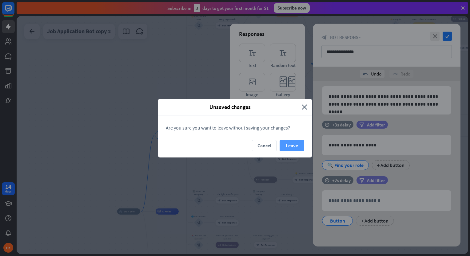
click at [295, 144] on button "Leave" at bounding box center [291, 145] width 25 height 11
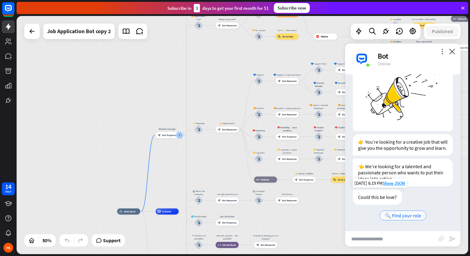
click at [398, 215] on span "🔍 Find your role" at bounding box center [403, 216] width 36 height 6
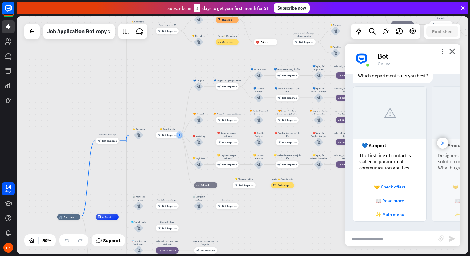
scroll to position [227, 0]
click at [439, 144] on div at bounding box center [442, 143] width 11 height 11
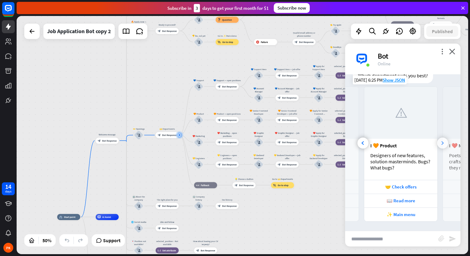
click at [439, 144] on div at bounding box center [442, 143] width 11 height 11
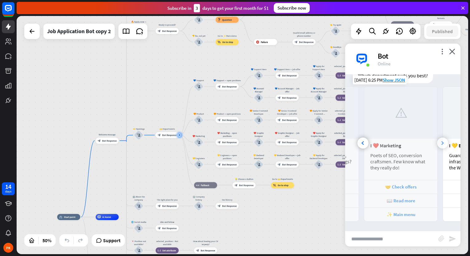
scroll to position [0, 215]
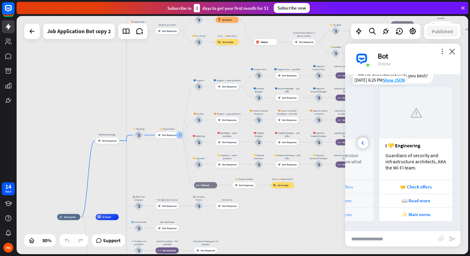
click at [439, 144] on div "I 💛 Engineering" at bounding box center [415, 146] width 61 height 6
click at [365, 144] on div at bounding box center [362, 143] width 11 height 11
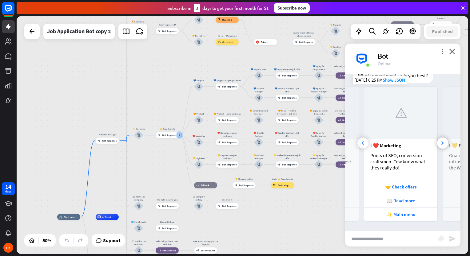
click at [365, 144] on div at bounding box center [362, 143] width 11 height 11
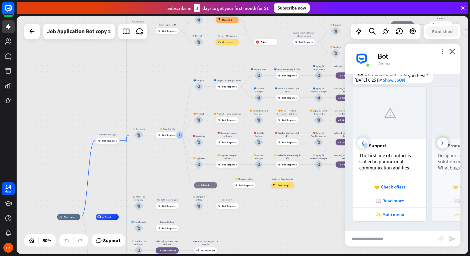
scroll to position [0, 0]
click at [365, 144] on div "I 💙 Support" at bounding box center [389, 146] width 61 height 6
click at [389, 144] on div "I 💙 Support" at bounding box center [389, 146] width 61 height 6
click at [396, 157] on div "The first line of contact is skilled in paranormal communication abilities." at bounding box center [389, 161] width 61 height 18
click at [397, 201] on div "📖 Read more" at bounding box center [389, 201] width 67 height 6
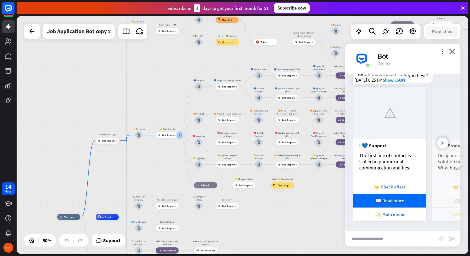
click at [395, 189] on div "🤝 Check offers" at bounding box center [389, 187] width 67 height 6
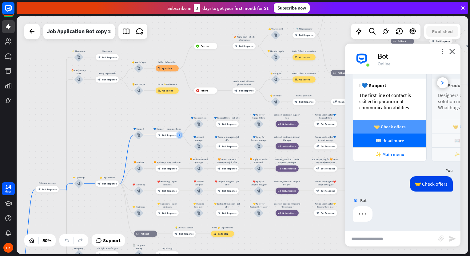
scroll to position [286, 0]
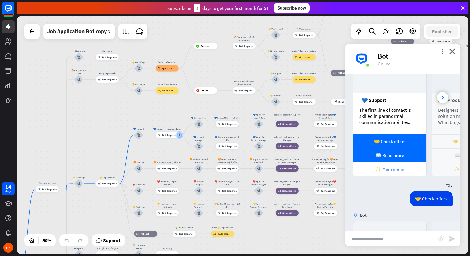
click at [397, 172] on div "✨ Main menu" at bounding box center [389, 169] width 67 height 6
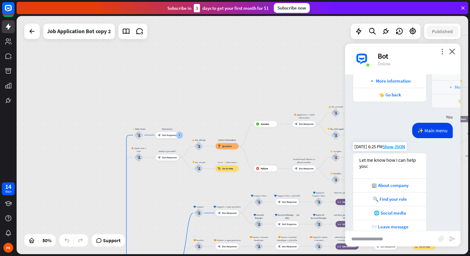
scroll to position [519, 0]
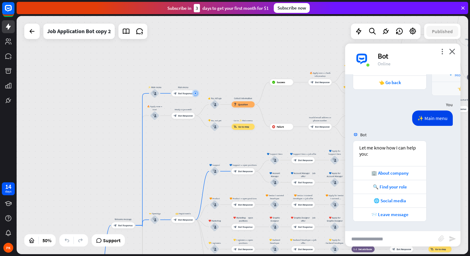
drag, startPoint x: 234, startPoint y: 189, endPoint x: 250, endPoint y: 147, distance: 44.8
click at [250, 147] on div "home_2 Start point Welcome message block_bot_response Bot Response ✨ Main menu …" at bounding box center [242, 135] width 451 height 239
click at [184, 93] on span "Bot Response" at bounding box center [185, 93] width 14 height 3
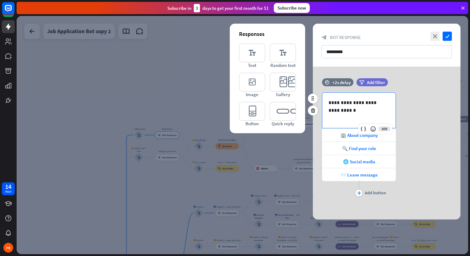
click at [333, 112] on p "**********" at bounding box center [358, 106] width 61 height 15
click at [351, 111] on p "**********" at bounding box center [358, 106] width 61 height 15
drag, startPoint x: 351, startPoint y: 111, endPoint x: 328, endPoint y: 102, distance: 24.8
click at [328, 102] on p "**********" at bounding box center [358, 106] width 61 height 15
click at [333, 137] on div "🏢 About company" at bounding box center [359, 135] width 74 height 13
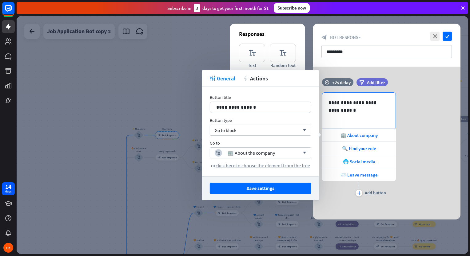
click at [337, 115] on div "**********" at bounding box center [358, 110] width 73 height 35
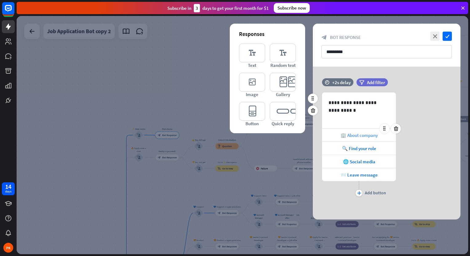
click at [333, 138] on div "🏢 About company" at bounding box center [359, 135] width 74 height 13
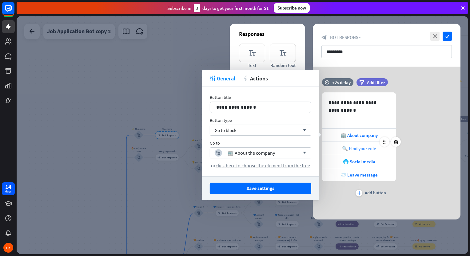
click at [331, 147] on div "🔍 Find your role" at bounding box center [359, 148] width 74 height 13
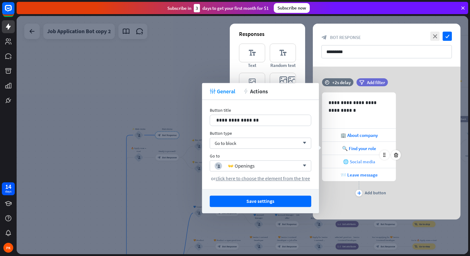
click at [333, 164] on div "🌐 Social media" at bounding box center [359, 161] width 74 height 13
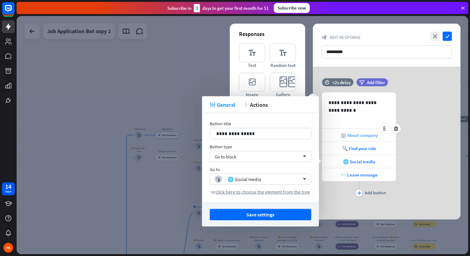
click at [332, 129] on div "🏢 About company" at bounding box center [359, 135] width 74 height 13
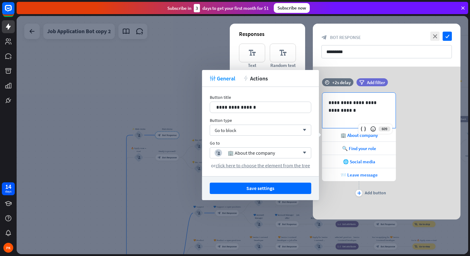
click at [329, 118] on div "**********" at bounding box center [358, 110] width 73 height 35
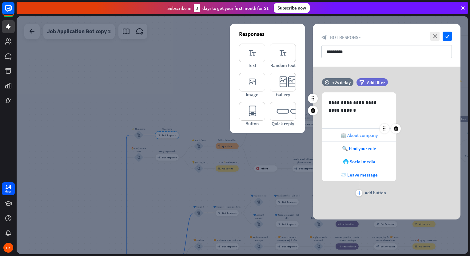
click at [330, 137] on div "🏢 About company" at bounding box center [359, 135] width 74 height 13
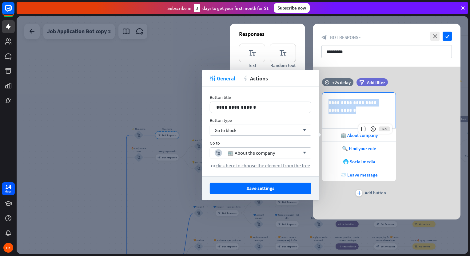
drag, startPoint x: 340, startPoint y: 110, endPoint x: 319, endPoint y: 99, distance: 23.4
click at [319, 99] on div "**********" at bounding box center [387, 146] width 148 height 106
copy p "**********"
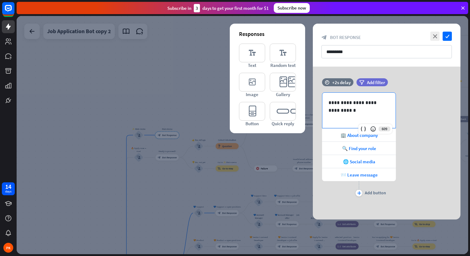
click at [290, 150] on div at bounding box center [242, 135] width 451 height 239
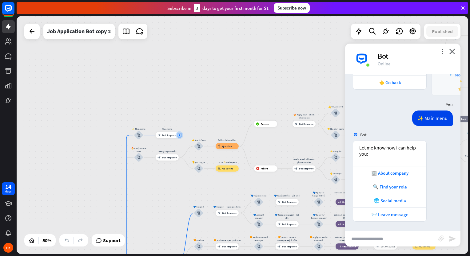
scroll to position [515, 0]
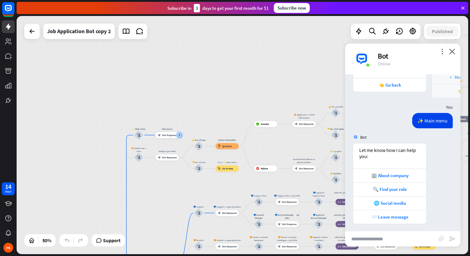
click at [273, 85] on div "home_2 Start point Welcome message block_bot_response Bot Response ✨ Main menu …" at bounding box center [242, 135] width 451 height 239
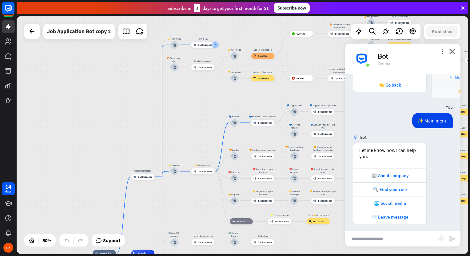
drag, startPoint x: 170, startPoint y: 225, endPoint x: 206, endPoint y: 135, distance: 97.1
click at [206, 135] on div "home_2 Start point Welcome message block_bot_response Bot Response ✨ Main menu …" at bounding box center [242, 135] width 451 height 239
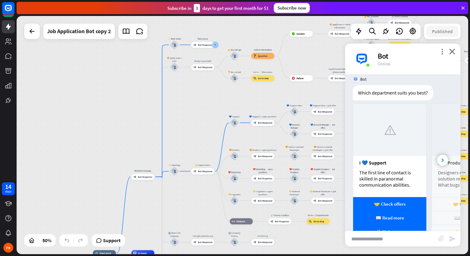
scroll to position [85, 0]
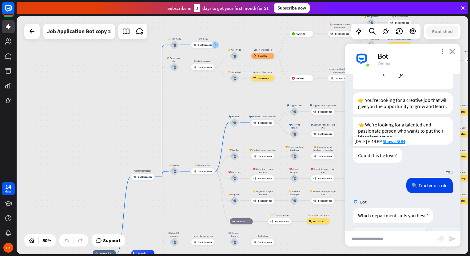
drag, startPoint x: 451, startPoint y: 53, endPoint x: 449, endPoint y: 65, distance: 12.1
click at [450, 53] on icon "close" at bounding box center [452, 52] width 6 height 6
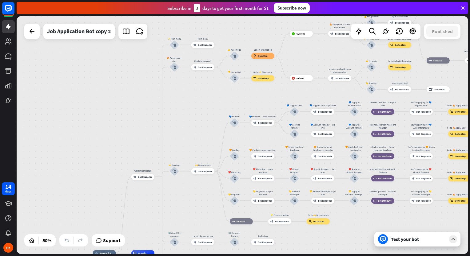
click at [446, 240] on div "Test your bot" at bounding box center [417, 239] width 86 height 15
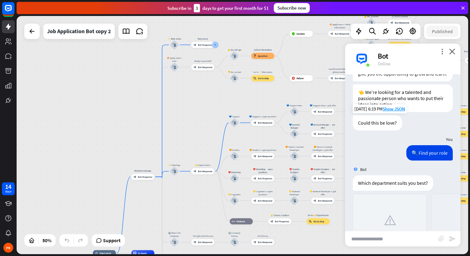
scroll to position [123, 0]
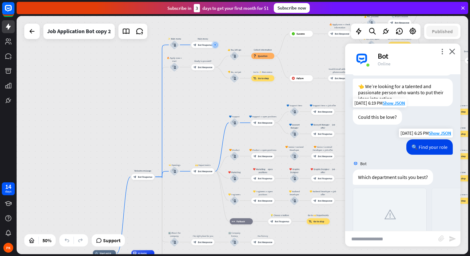
click at [424, 149] on div "🔍 Find your role" at bounding box center [429, 147] width 46 height 15
click at [444, 52] on icon "more_vert" at bounding box center [442, 52] width 6 height 6
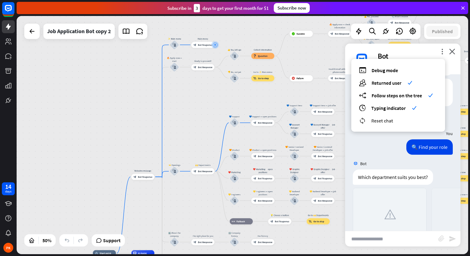
click at [390, 121] on span "Reset chat" at bounding box center [382, 121] width 22 height 6
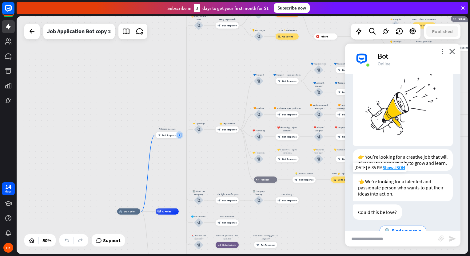
scroll to position [44, 0]
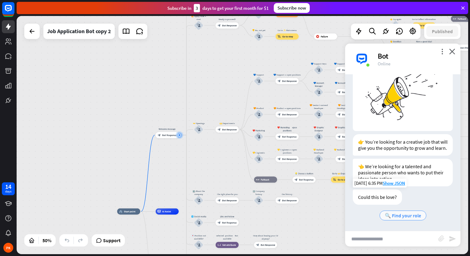
click at [405, 217] on span "🔍 Find your role" at bounding box center [403, 216] width 36 height 6
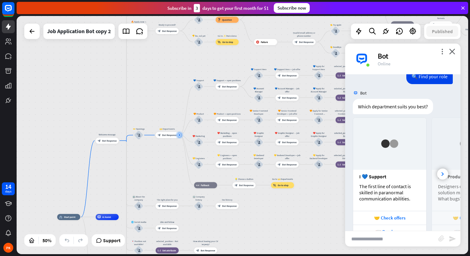
scroll to position [226, 0]
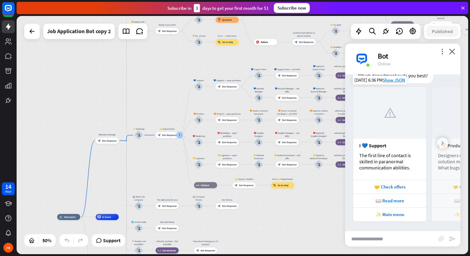
click at [438, 140] on div at bounding box center [442, 143] width 11 height 11
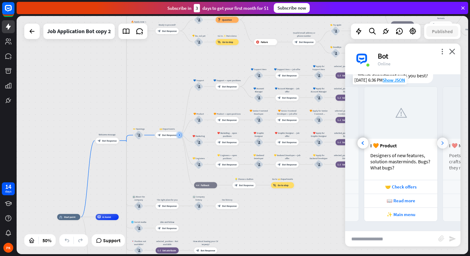
click at [438, 141] on div at bounding box center [442, 143] width 11 height 11
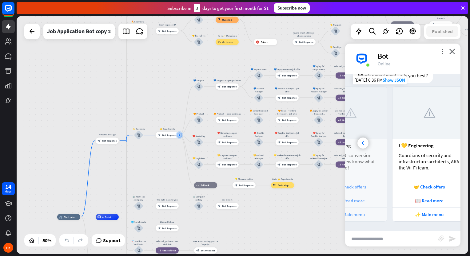
scroll to position [0, 215]
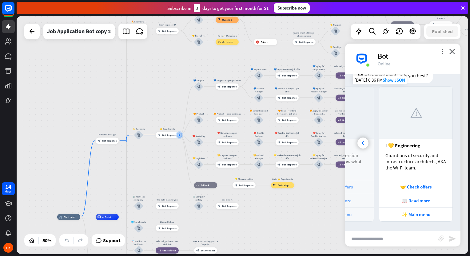
click at [438, 141] on div "I 💛 Engineering Guardians of security and infrastructure architects, AKA the Wi…" at bounding box center [415, 159] width 73 height 41
click at [365, 143] on div at bounding box center [362, 143] width 11 height 11
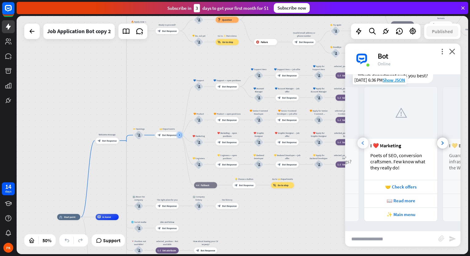
click at [365, 143] on div at bounding box center [362, 143] width 11 height 11
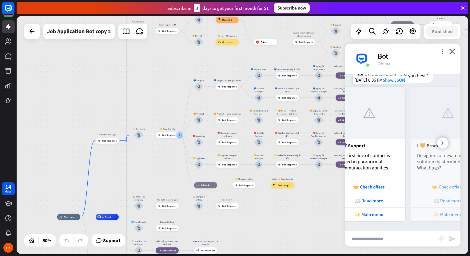
scroll to position [0, 0]
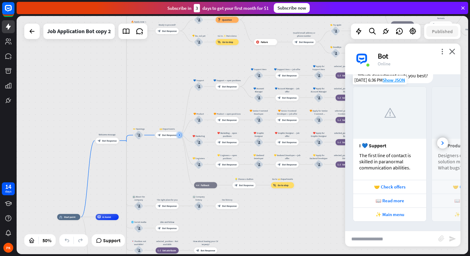
click at [365, 143] on div "I 💙 Support" at bounding box center [389, 146] width 61 height 6
click at [399, 220] on div "✨ Main menu" at bounding box center [389, 215] width 73 height 14
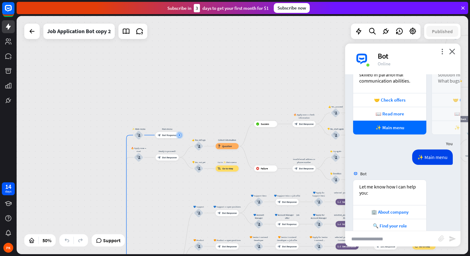
scroll to position [260, 0]
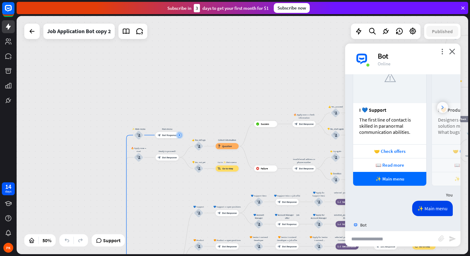
click at [438, 112] on div at bounding box center [442, 107] width 11 height 11
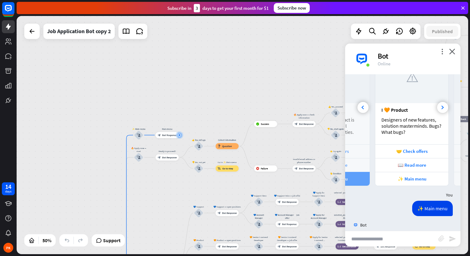
scroll to position [0, 68]
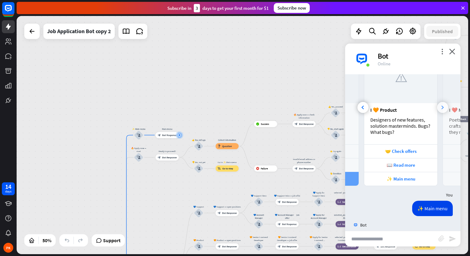
click at [442, 110] on div at bounding box center [442, 107] width 11 height 11
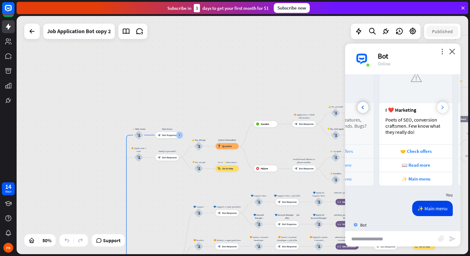
scroll to position [0, 146]
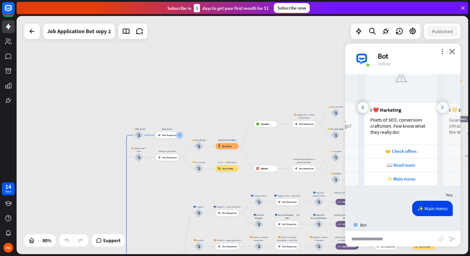
click at [441, 110] on div at bounding box center [442, 107] width 11 height 11
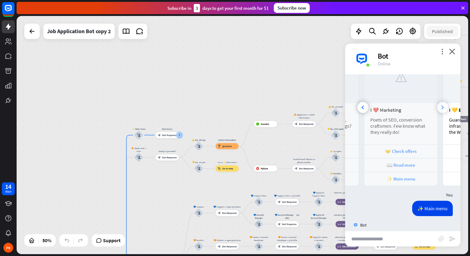
scroll to position [0, 215]
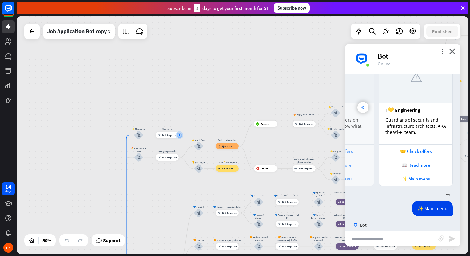
click at [441, 110] on div "I 💛 Engineering" at bounding box center [415, 110] width 61 height 6
click at [362, 109] on icon at bounding box center [362, 108] width 2 height 4
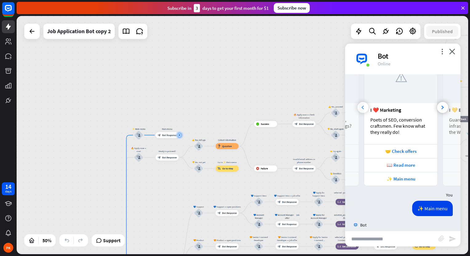
click at [362, 109] on icon at bounding box center [362, 108] width 2 height 4
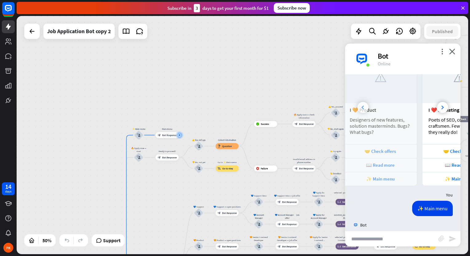
click at [362, 109] on icon at bounding box center [362, 108] width 2 height 4
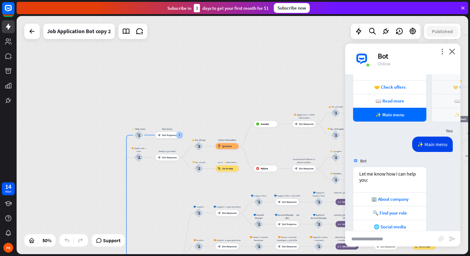
scroll to position [353, 0]
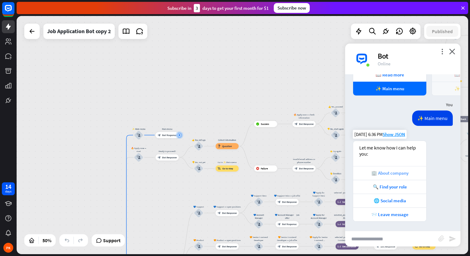
click at [399, 175] on div "🏢 About company" at bounding box center [389, 173] width 67 height 6
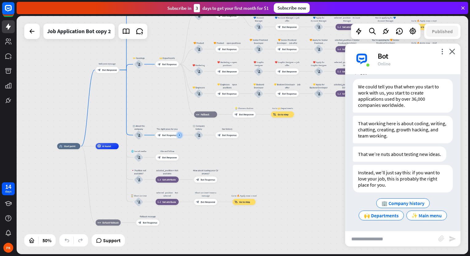
scroll to position [540, 0]
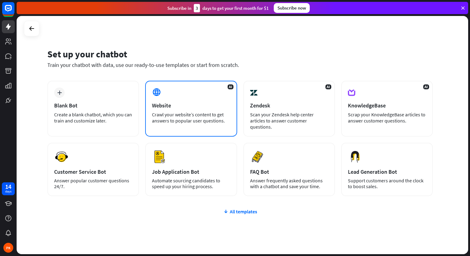
click at [230, 86] on span "AI" at bounding box center [230, 87] width 6 height 5
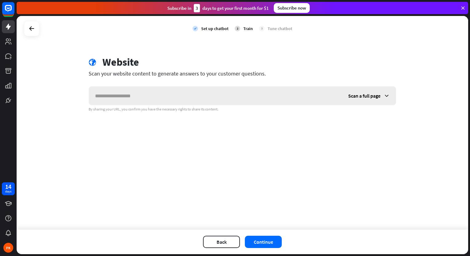
click at [223, 97] on input "text" at bounding box center [215, 96] width 253 height 18
click at [31, 29] on icon at bounding box center [31, 28] width 7 height 7
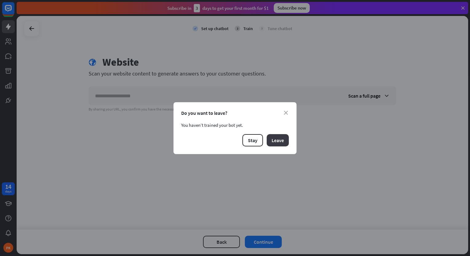
click at [275, 139] on button "Leave" at bounding box center [277, 140] width 22 height 12
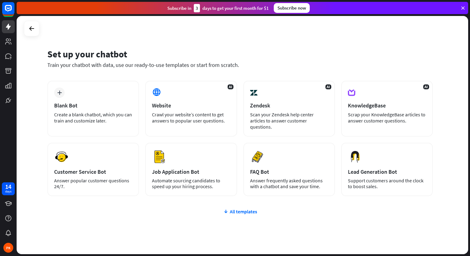
click at [247, 208] on div "plus Blank Bot Create a blank chatbot, which you can train and customize later.…" at bounding box center [239, 175] width 385 height 189
click at [248, 210] on div "All templates" at bounding box center [239, 212] width 385 height 6
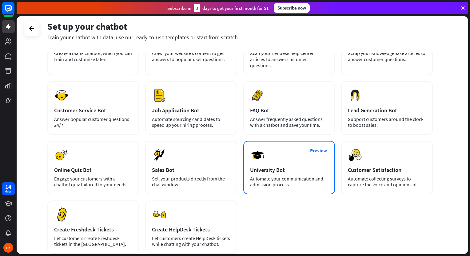
scroll to position [92, 0]
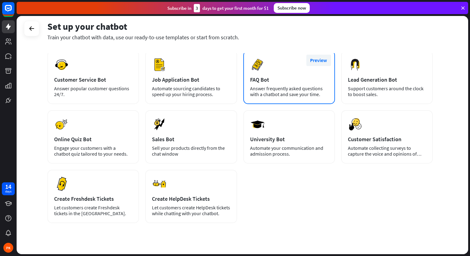
click at [315, 62] on button "Preview" at bounding box center [318, 60] width 25 height 11
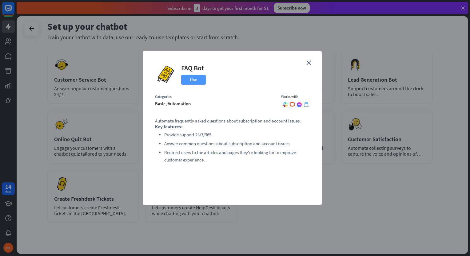
click at [195, 79] on button "Use" at bounding box center [193, 80] width 25 height 10
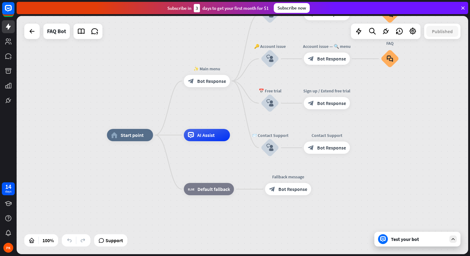
click at [452, 239] on icon at bounding box center [453, 240] width 6 height 6
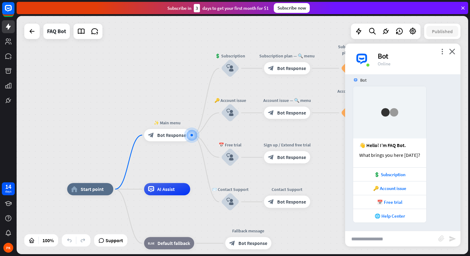
scroll to position [7, 0]
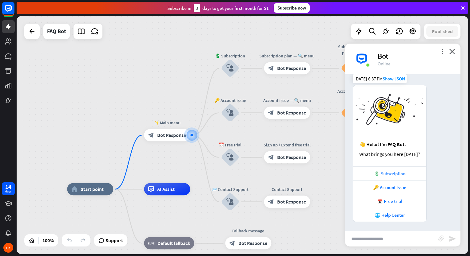
click at [403, 172] on div "💲 Subscription" at bounding box center [389, 174] width 67 height 6
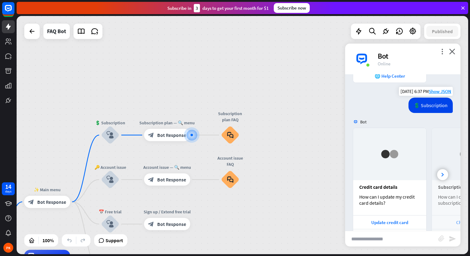
scroll to position [167, 0]
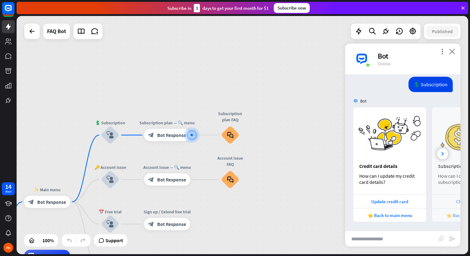
click at [453, 49] on icon "close" at bounding box center [452, 52] width 6 height 6
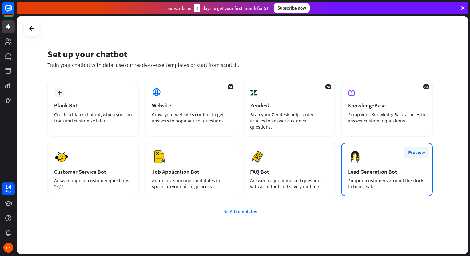
click at [412, 152] on button "Preview" at bounding box center [416, 152] width 25 height 11
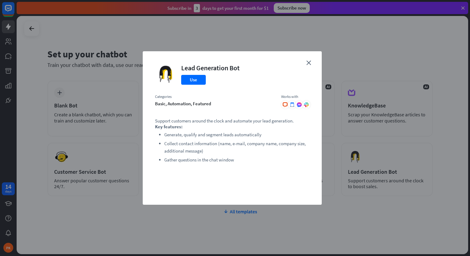
click at [306, 61] on div "close Lead Generation Bot Use Categories basic, automation, featured Works with…" at bounding box center [232, 128] width 179 height 154
click at [308, 66] on div "close Lead Generation Bot Use Categories basic, automation, featured Works with…" at bounding box center [232, 128] width 179 height 154
click at [309, 63] on icon "close" at bounding box center [308, 63] width 5 height 5
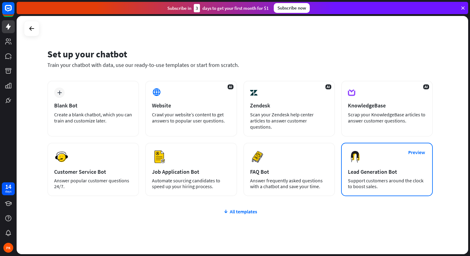
click at [381, 154] on div "Preview Lead Generation Bot Support customers around the clock to boost sales." at bounding box center [387, 169] width 92 height 53
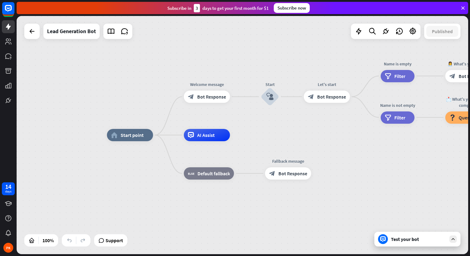
click at [454, 236] on div at bounding box center [452, 239] width 7 height 7
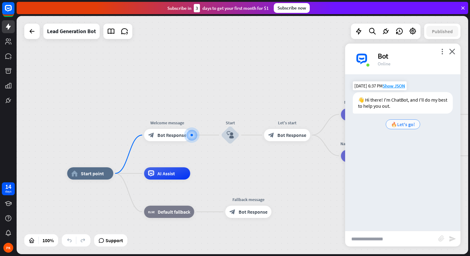
click at [403, 125] on span "🔥Let's go!" at bounding box center [403, 124] width 24 height 6
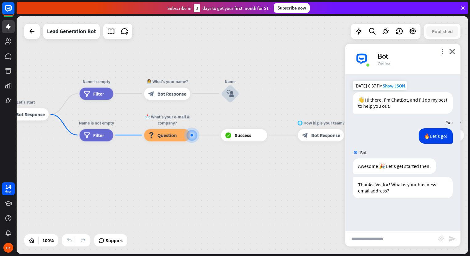
click at [376, 233] on input "text" at bounding box center [391, 238] width 93 height 15
type input "**********"
click at [448, 239] on icon "send" at bounding box center [451, 238] width 7 height 7
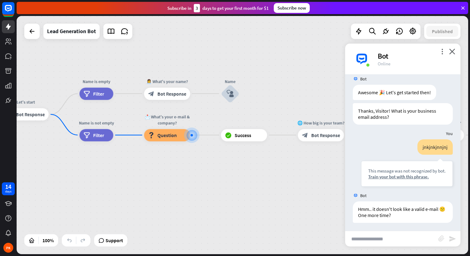
scroll to position [75, 0]
click at [381, 237] on input "text" at bounding box center [391, 238] width 93 height 15
type input "**********"
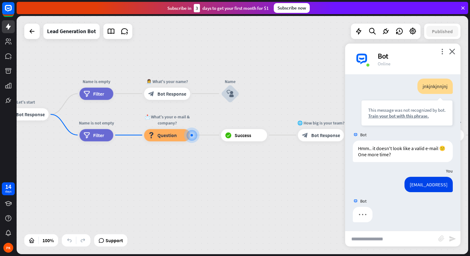
scroll to position [135, 0]
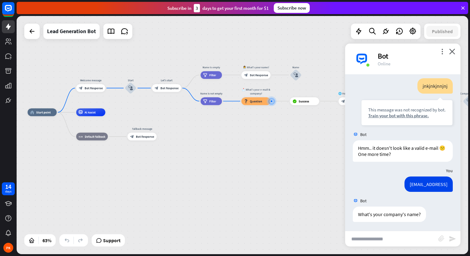
drag, startPoint x: 181, startPoint y: 221, endPoint x: 129, endPoint y: 112, distance: 120.2
click at [248, 193] on div "home_2 Start point Welcome message block_bot_response Bot Response Start block_…" at bounding box center [170, 187] width 285 height 151
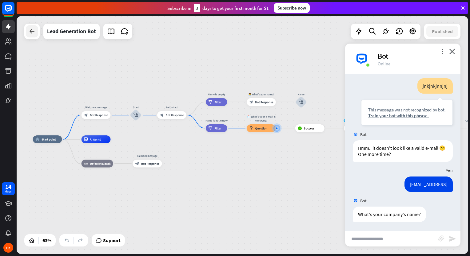
click at [28, 34] on icon at bounding box center [31, 31] width 7 height 7
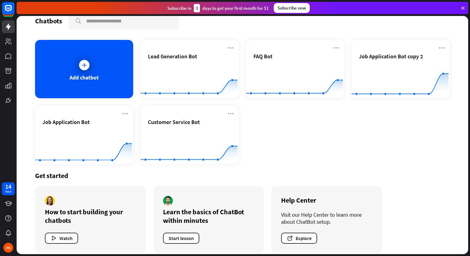
scroll to position [17, 0]
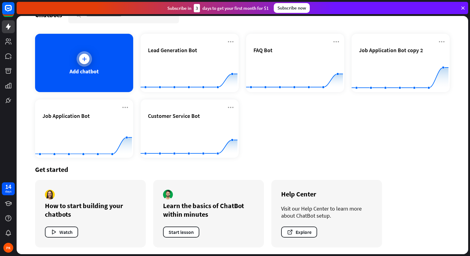
click at [72, 45] on div "Add chatbot" at bounding box center [84, 63] width 98 height 58
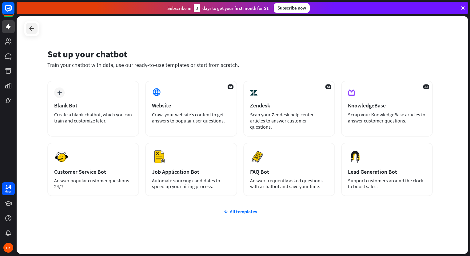
click at [32, 28] on icon at bounding box center [31, 28] width 7 height 7
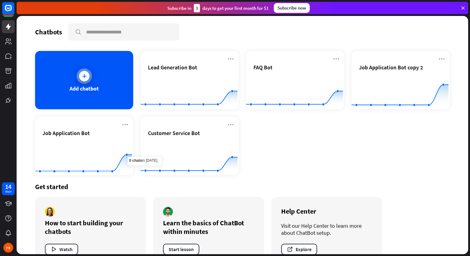
click at [85, 69] on div at bounding box center [84, 76] width 15 height 15
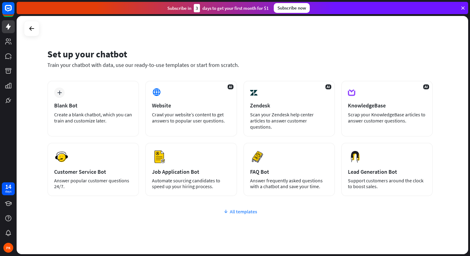
click at [242, 209] on div "All templates" at bounding box center [239, 212] width 385 height 6
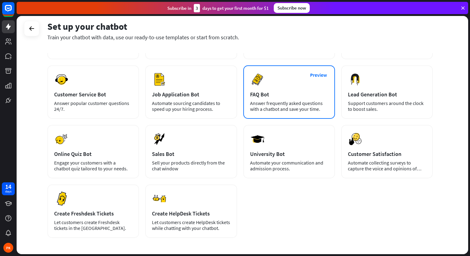
scroll to position [92, 0]
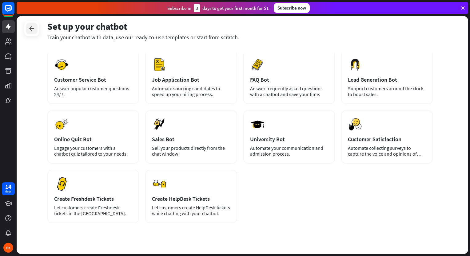
click at [34, 28] on icon at bounding box center [31, 28] width 7 height 7
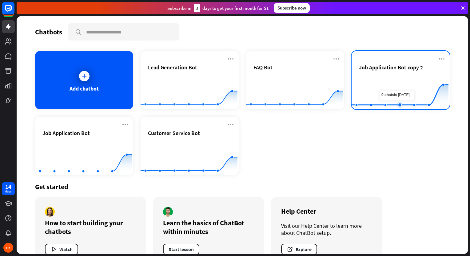
click at [403, 79] on rect at bounding box center [399, 94] width 97 height 38
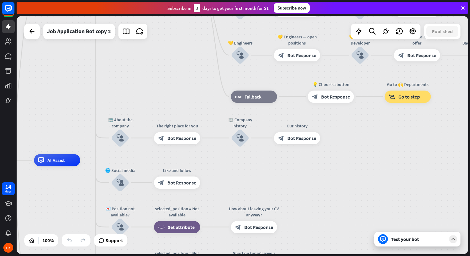
drag, startPoint x: 386, startPoint y: 151, endPoint x: 236, endPoint y: 176, distance: 151.8
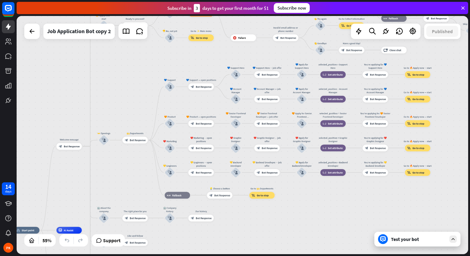
drag, startPoint x: 308, startPoint y: 175, endPoint x: 215, endPoint y: 234, distance: 109.1
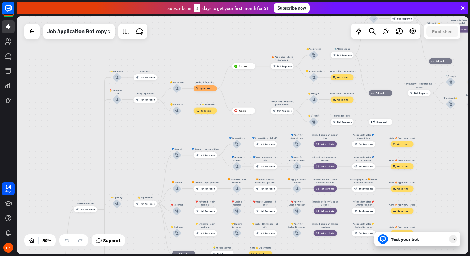
drag, startPoint x: 162, startPoint y: 131, endPoint x: 165, endPoint y: 192, distance: 61.8
click at [165, 192] on div "home_2 Start point Welcome message block_bot_response Bot Response ✨ Main menu …" at bounding box center [242, 135] width 451 height 239
click at [453, 241] on icon at bounding box center [453, 240] width 6 height 6
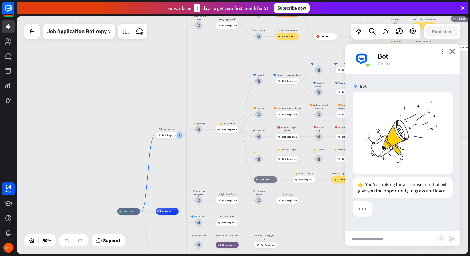
drag, startPoint x: 230, startPoint y: 183, endPoint x: 145, endPoint y: 192, distance: 85.4
click at [145, 192] on div "home_2 Start point Welcome message block_bot_response Bot Response ✨ Main menu …" at bounding box center [242, 135] width 451 height 239
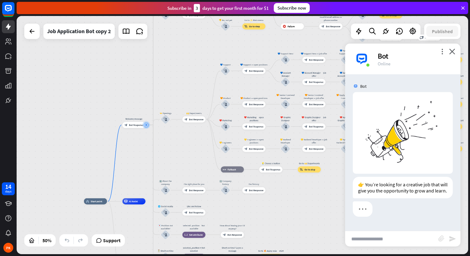
drag, startPoint x: 223, startPoint y: 156, endPoint x: 188, endPoint y: 144, distance: 36.2
click at [188, 144] on div "home_2 Start point Welcome message block_bot_response Bot Response ✨ Main menu …" at bounding box center [242, 135] width 451 height 239
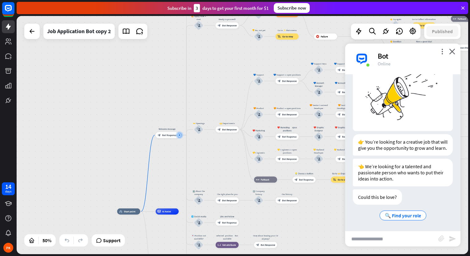
scroll to position [44, 0]
click at [408, 216] on span "🔍 Find your role" at bounding box center [403, 216] width 36 height 6
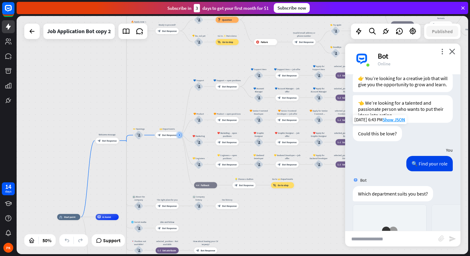
scroll to position [226, 0]
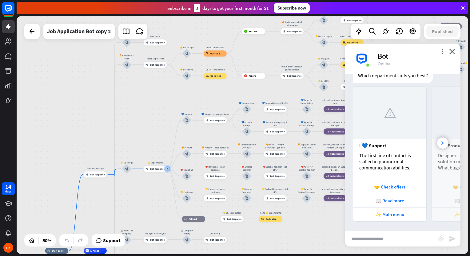
drag, startPoint x: 169, startPoint y: 175, endPoint x: 157, endPoint y: 208, distance: 35.9
click at [157, 208] on div "home_2 Start point Welcome message block_bot_response Bot Response ✨ Main menu …" at bounding box center [242, 135] width 451 height 239
click at [437, 143] on div at bounding box center [442, 143] width 11 height 11
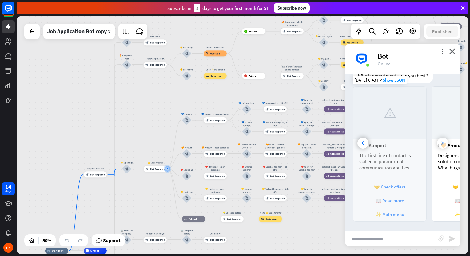
scroll to position [0, 68]
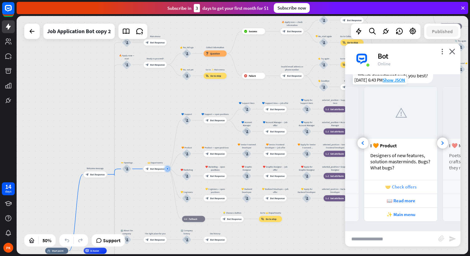
click at [401, 189] on div "🤝 Check offers" at bounding box center [400, 187] width 67 height 6
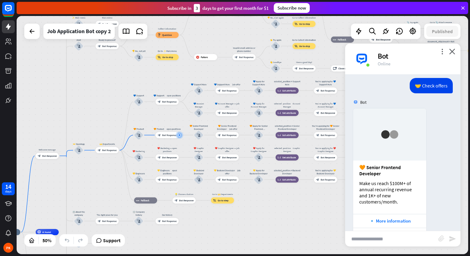
scroll to position [405, 0]
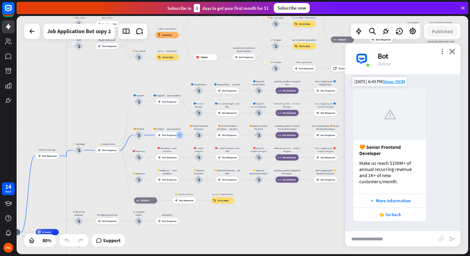
drag, startPoint x: 417, startPoint y: 168, endPoint x: 389, endPoint y: 168, distance: 27.7
click at [389, 168] on div "Make us reach $100M+ of annual recurring revenue and 1K+ of new customers/month." at bounding box center [389, 172] width 61 height 25
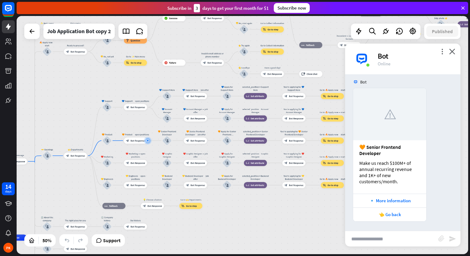
drag, startPoint x: 264, startPoint y: 228, endPoint x: 232, endPoint y: 233, distance: 32.4
click at [232, 233] on div "home_2 Start point Welcome message block_bot_response Bot Response ✨ Main menu …" at bounding box center [242, 135] width 451 height 239
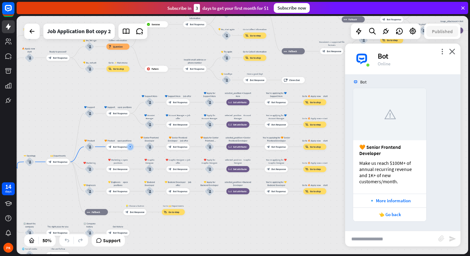
drag, startPoint x: 284, startPoint y: 223, endPoint x: 267, endPoint y: 229, distance: 18.3
click at [267, 229] on div "home_2 Start point Welcome message block_bot_response Bot Response ✨ Main menu …" at bounding box center [242, 135] width 451 height 239
click at [377, 199] on div "🔹 More information" at bounding box center [389, 201] width 67 height 6
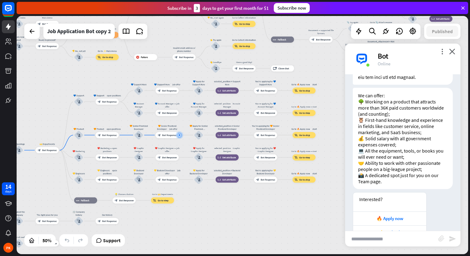
scroll to position [854, 0]
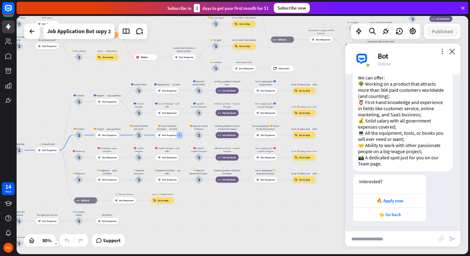
click at [317, 213] on div "home_2 Start point Welcome message block_bot_response Bot Response ✨ Main menu …" at bounding box center [242, 135] width 451 height 239
click at [405, 199] on div "🔥 Apply now" at bounding box center [389, 201] width 67 height 6
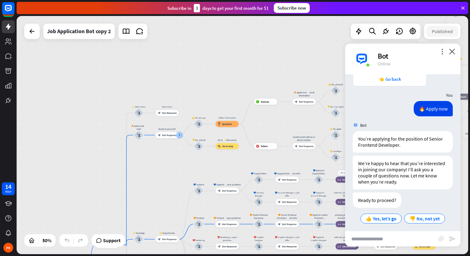
scroll to position [992, 0]
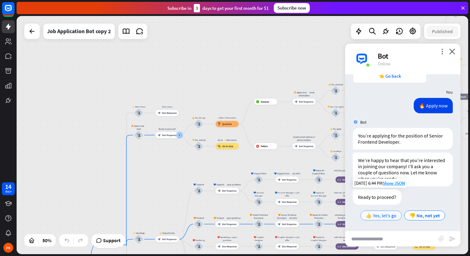
click at [391, 217] on span "👍 Yes, let’s go" at bounding box center [380, 216] width 31 height 6
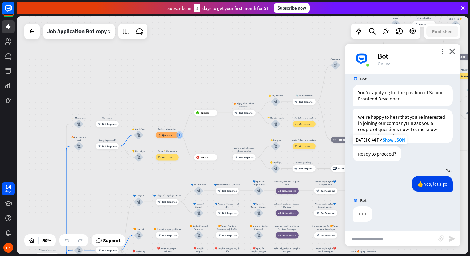
scroll to position [1036, 0]
click at [391, 235] on input "text" at bounding box center [391, 238] width 93 height 15
type input "*********"
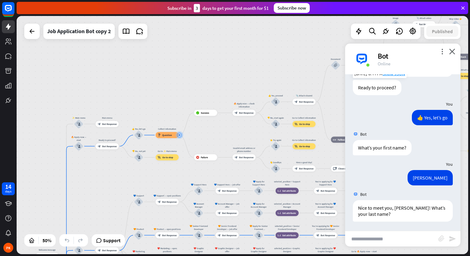
scroll to position [1102, 0]
type input "*****"
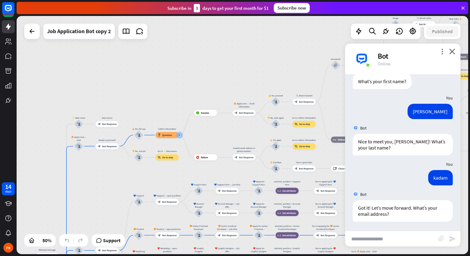
scroll to position [1169, 0]
click at [381, 238] on input "text" at bounding box center [391, 238] width 93 height 15
type input "**********"
click at [455, 241] on icon "send" at bounding box center [451, 238] width 7 height 7
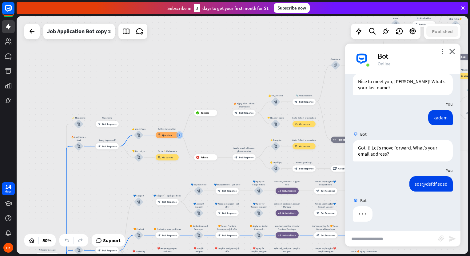
scroll to position [1229, 0]
click at [391, 235] on input "text" at bounding box center [391, 238] width 93 height 15
click at [120, 62] on div "home_2 Start point Welcome message block_bot_response Bot Response ✨ Main menu …" at bounding box center [242, 135] width 451 height 239
click at [227, 83] on div "home_2 Start point Welcome message block_bot_response Bot Response ✨ Main menu …" at bounding box center [242, 135] width 451 height 239
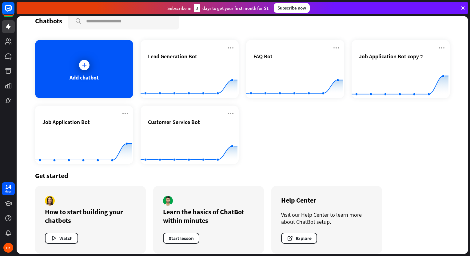
scroll to position [17, 0]
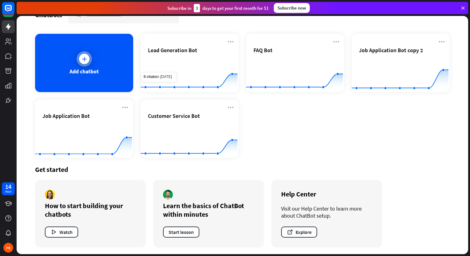
click at [88, 58] on div at bounding box center [84, 59] width 10 height 10
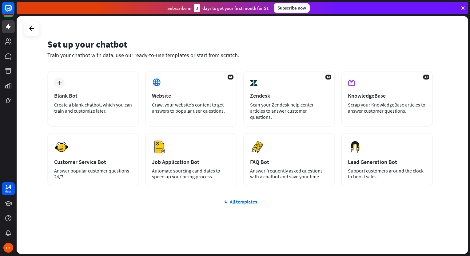
scroll to position [15, 0]
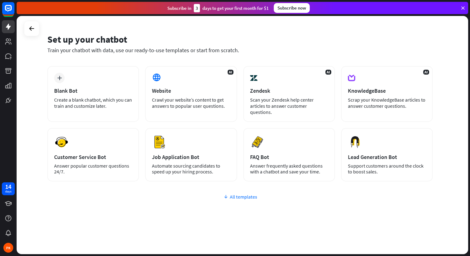
click at [243, 197] on div "All templates" at bounding box center [239, 197] width 385 height 6
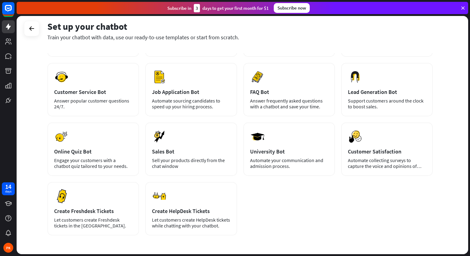
scroll to position [103, 0]
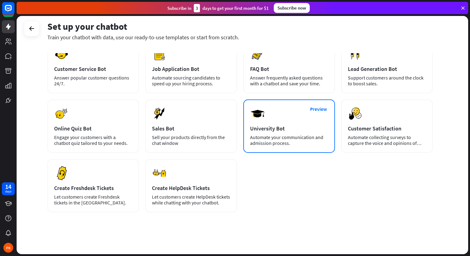
click at [283, 127] on div "University Bot" at bounding box center [289, 128] width 78 height 7
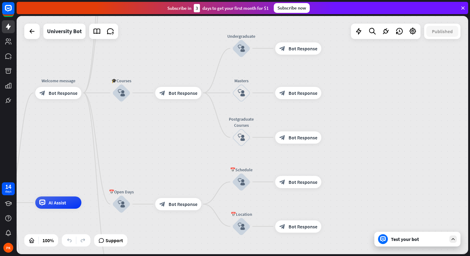
drag, startPoint x: 284, startPoint y: 169, endPoint x: 136, endPoint y: 237, distance: 162.9
click at [451, 238] on icon at bounding box center [453, 240] width 6 height 6
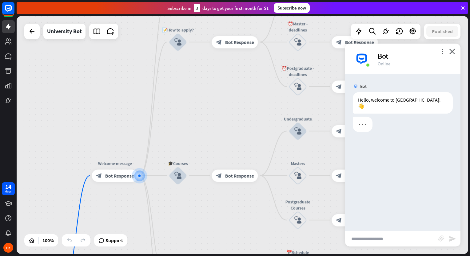
drag, startPoint x: 268, startPoint y: 181, endPoint x: 220, endPoint y: 220, distance: 62.5
click at [217, 223] on div "home_2 Start point Welcome message block_bot_response Bot Response ✨Main menu b…" at bounding box center [242, 135] width 451 height 239
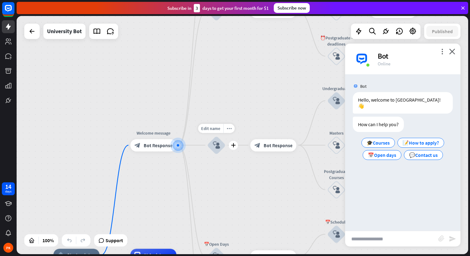
drag, startPoint x: 250, startPoint y: 116, endPoint x: 216, endPoint y: 160, distance: 55.7
click at [212, 158] on div "home_2 Start point Welcome message block_bot_response Bot Response ✨Main menu b…" at bounding box center [242, 135] width 451 height 239
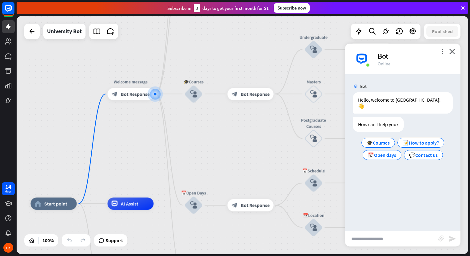
drag, startPoint x: 235, startPoint y: 186, endPoint x: 197, endPoint y: 141, distance: 58.4
click at [197, 141] on div "home_2 Start point Welcome message block_bot_response Bot Response ✨Main menu b…" at bounding box center [242, 135] width 451 height 239
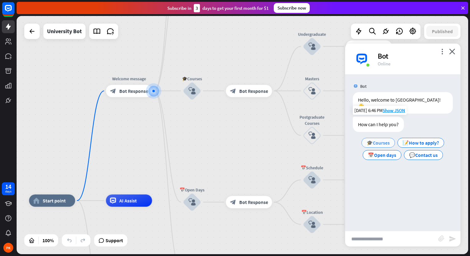
click at [378, 140] on span "🎓Courses" at bounding box center [377, 143] width 23 height 6
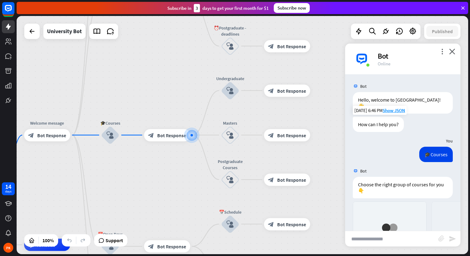
scroll to position [115, 0]
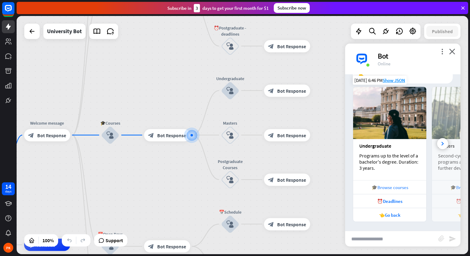
click at [398, 187] on div "🎓Browse courses" at bounding box center [389, 188] width 67 height 6
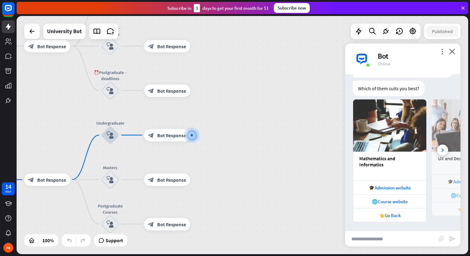
scroll to position [326, 0]
click at [393, 199] on div "🌐Course website" at bounding box center [389, 202] width 67 height 6
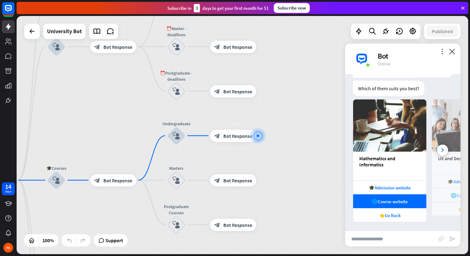
drag, startPoint x: 218, startPoint y: 192, endPoint x: 284, endPoint y: 193, distance: 66.1
click at [284, 193] on div "home_2 Start point Welcome message block_bot_response Bot Response ✨Main menu b…" at bounding box center [242, 135] width 451 height 239
click at [28, 32] on icon at bounding box center [31, 31] width 7 height 7
